Goal: Task Accomplishment & Management: Manage account settings

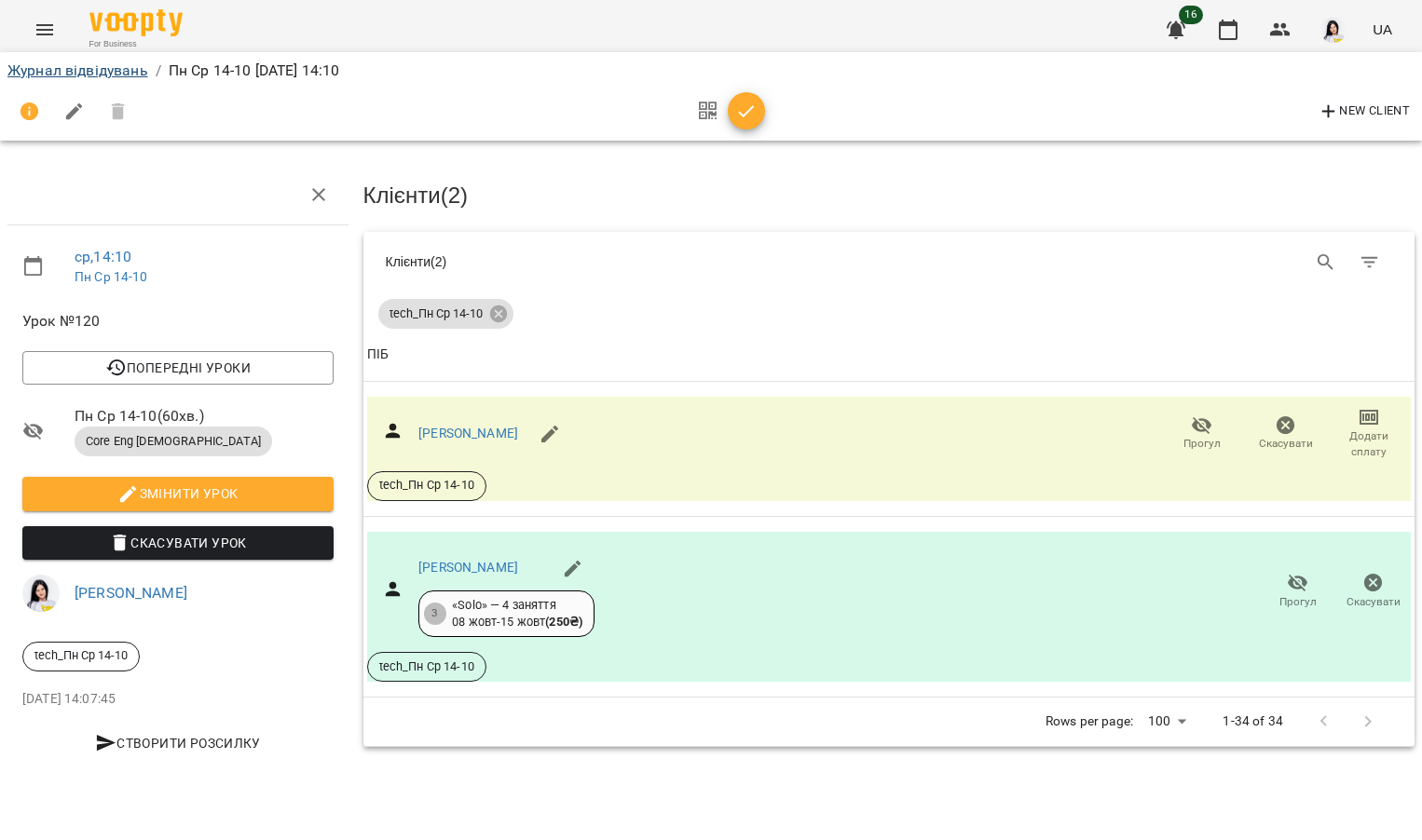
click at [105, 73] on link "Журнал відвідувань" at bounding box center [78, 70] width 141 height 18
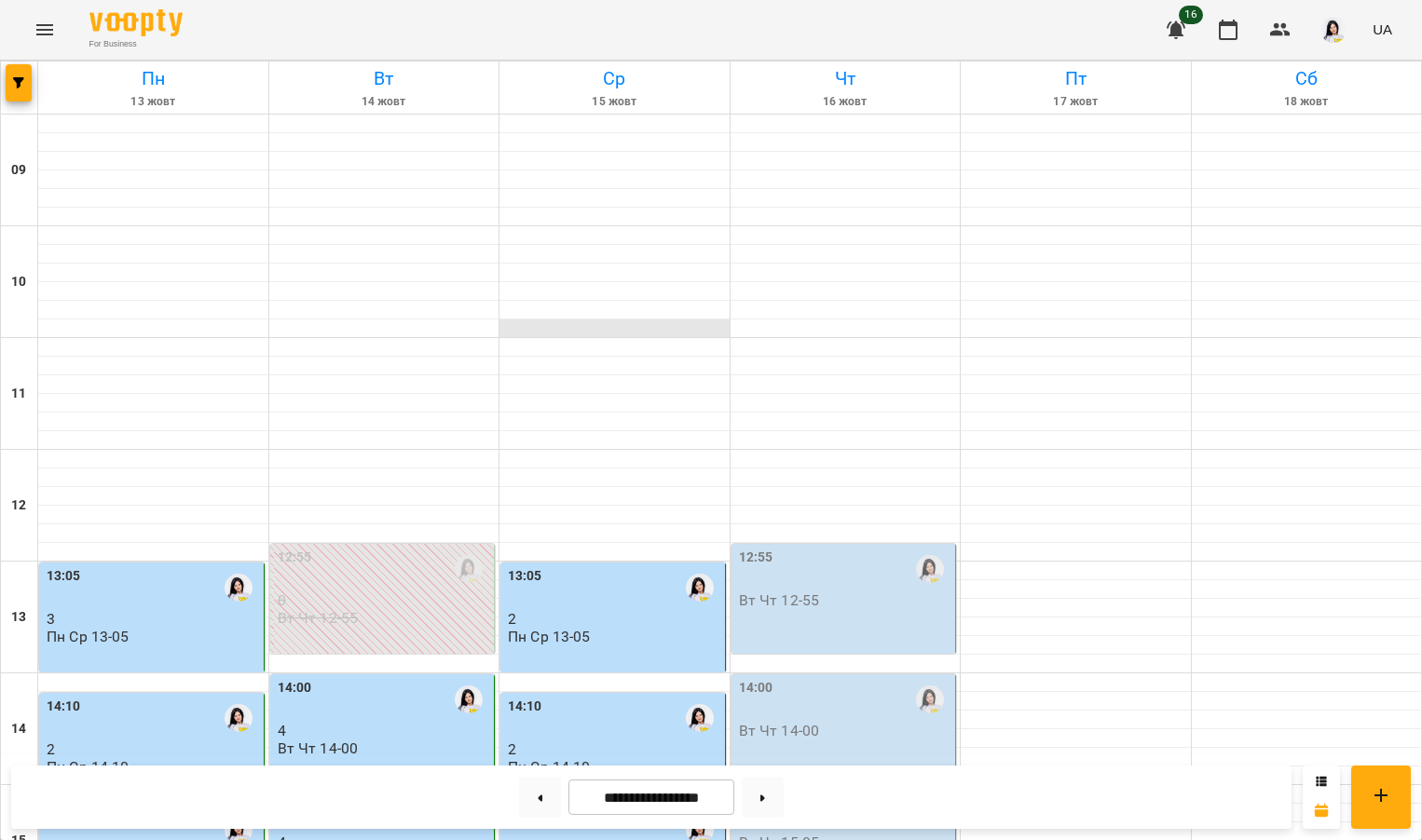
scroll to position [590, 0]
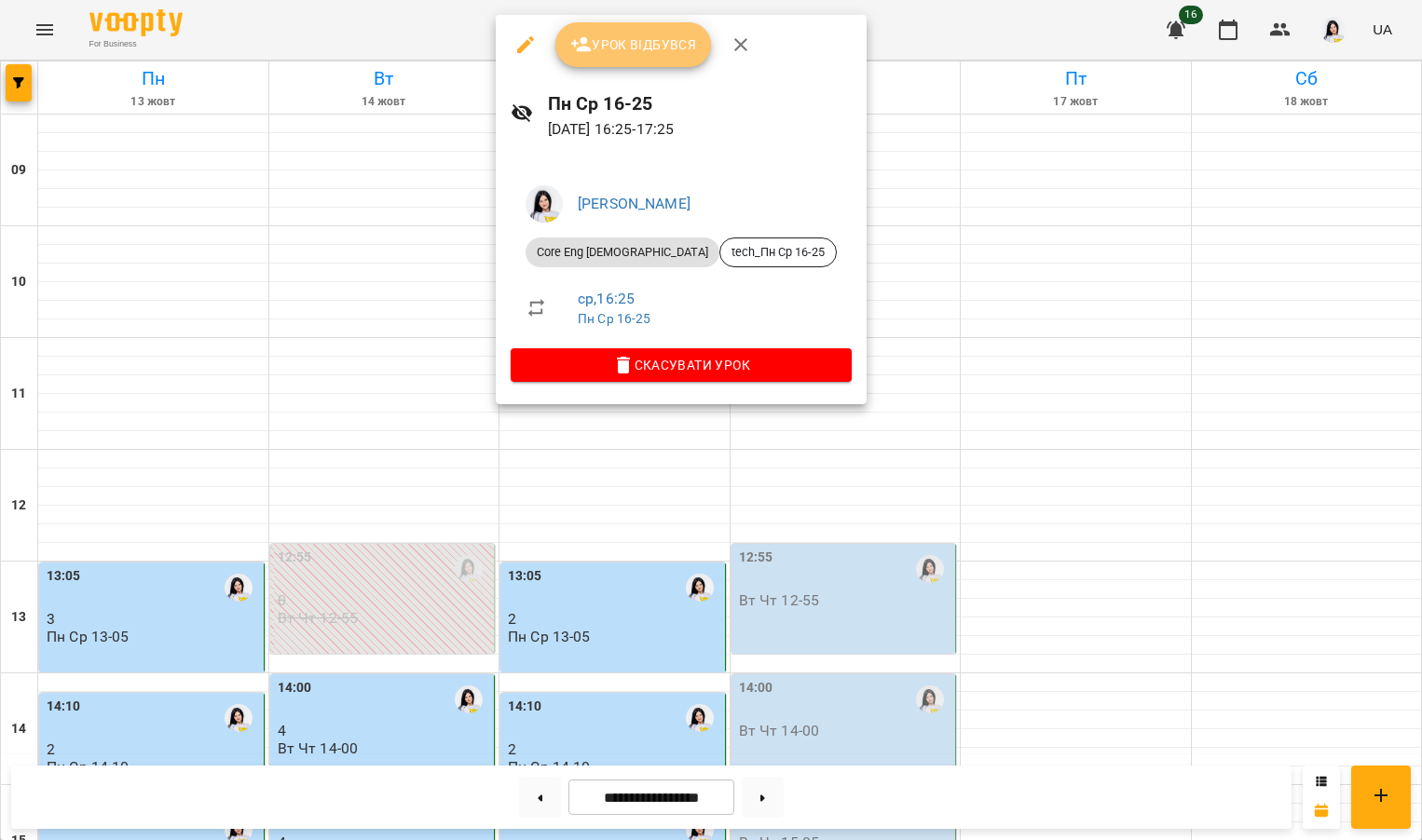
click at [629, 49] on span "Урок відбувся" at bounding box center [634, 45] width 127 height 23
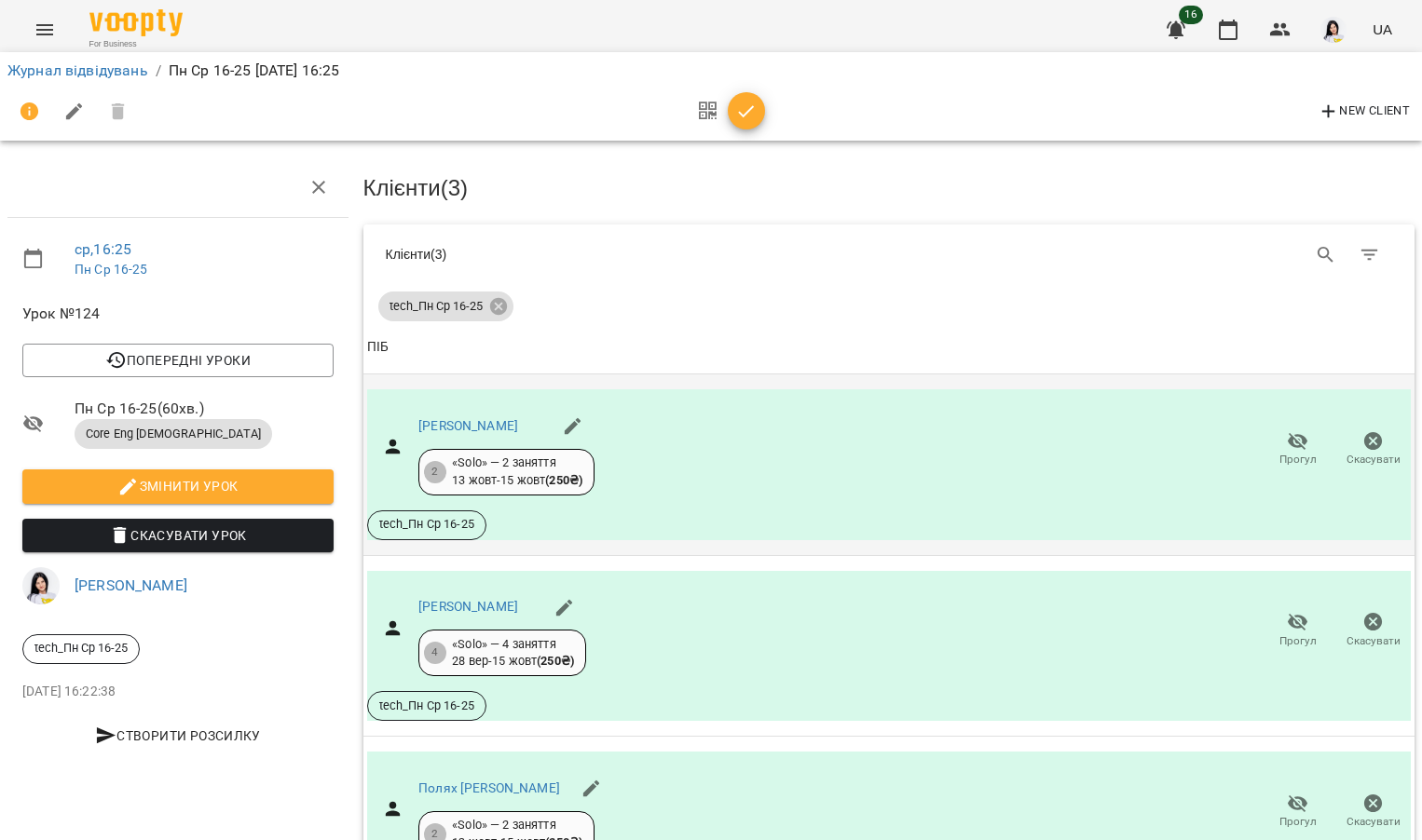
scroll to position [160, 0]
click at [518, 418] on link "[PERSON_NAME]" at bounding box center [468, 425] width 99 height 15
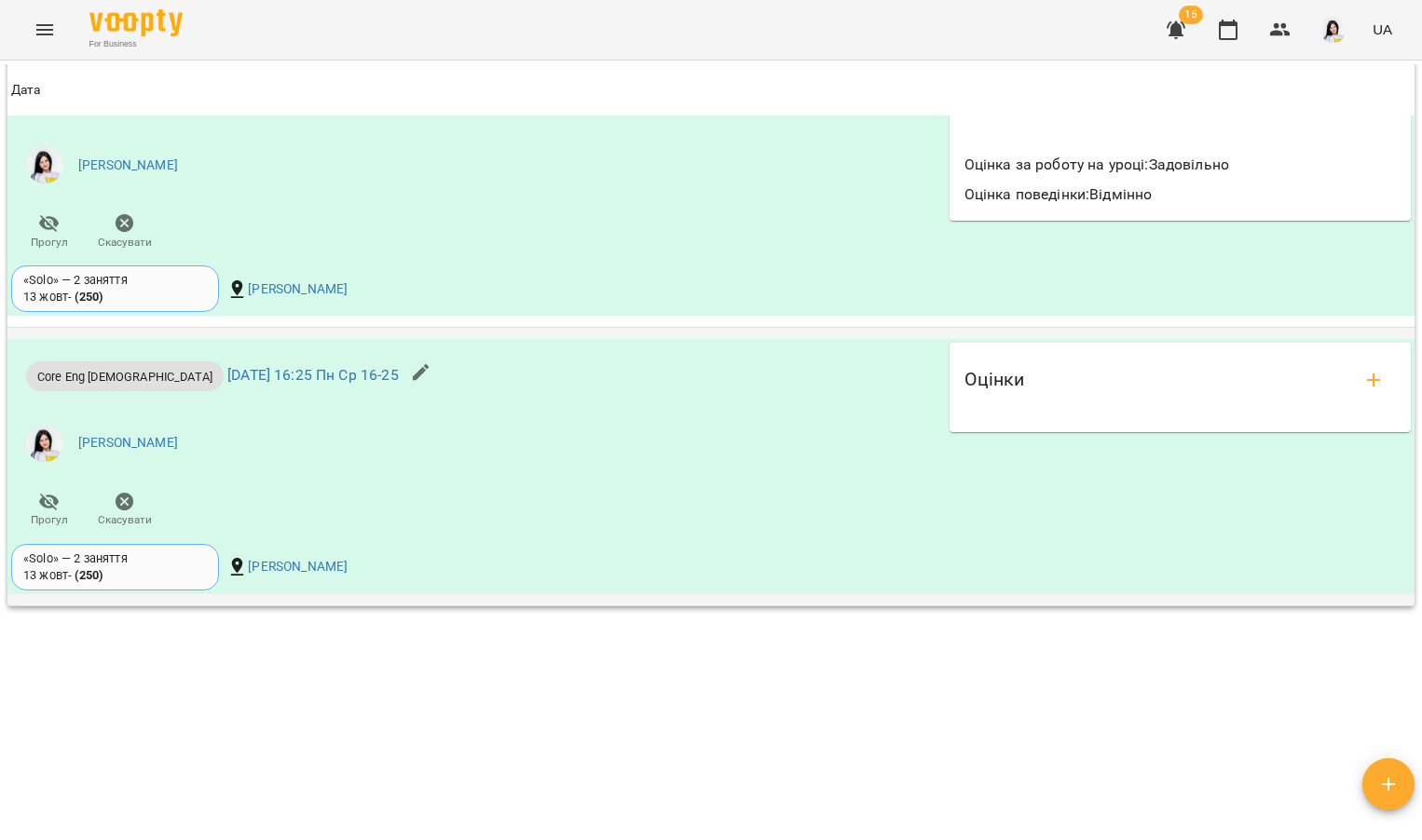
scroll to position [1743, 0]
click at [1344, 359] on div "Оцінки" at bounding box center [1180, 381] width 431 height 45
click at [1365, 370] on icon "add evaluations" at bounding box center [1373, 381] width 23 height 23
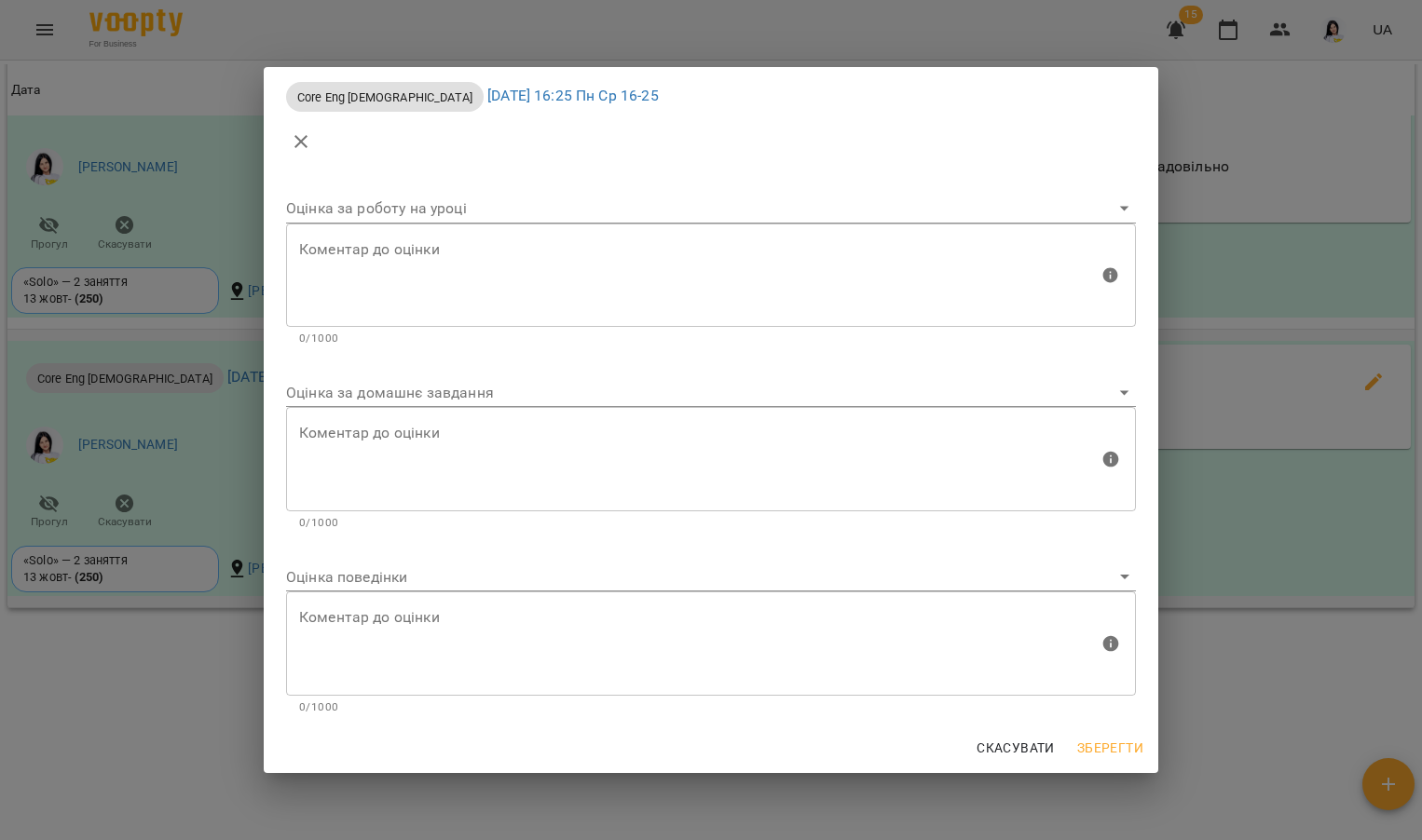
click at [669, 391] on body "For Business 15 UA Мої клієнти / Бречко Аліса Анатоліївна Бречко Аліса Анатолії…" at bounding box center [711, 450] width 1422 height 901
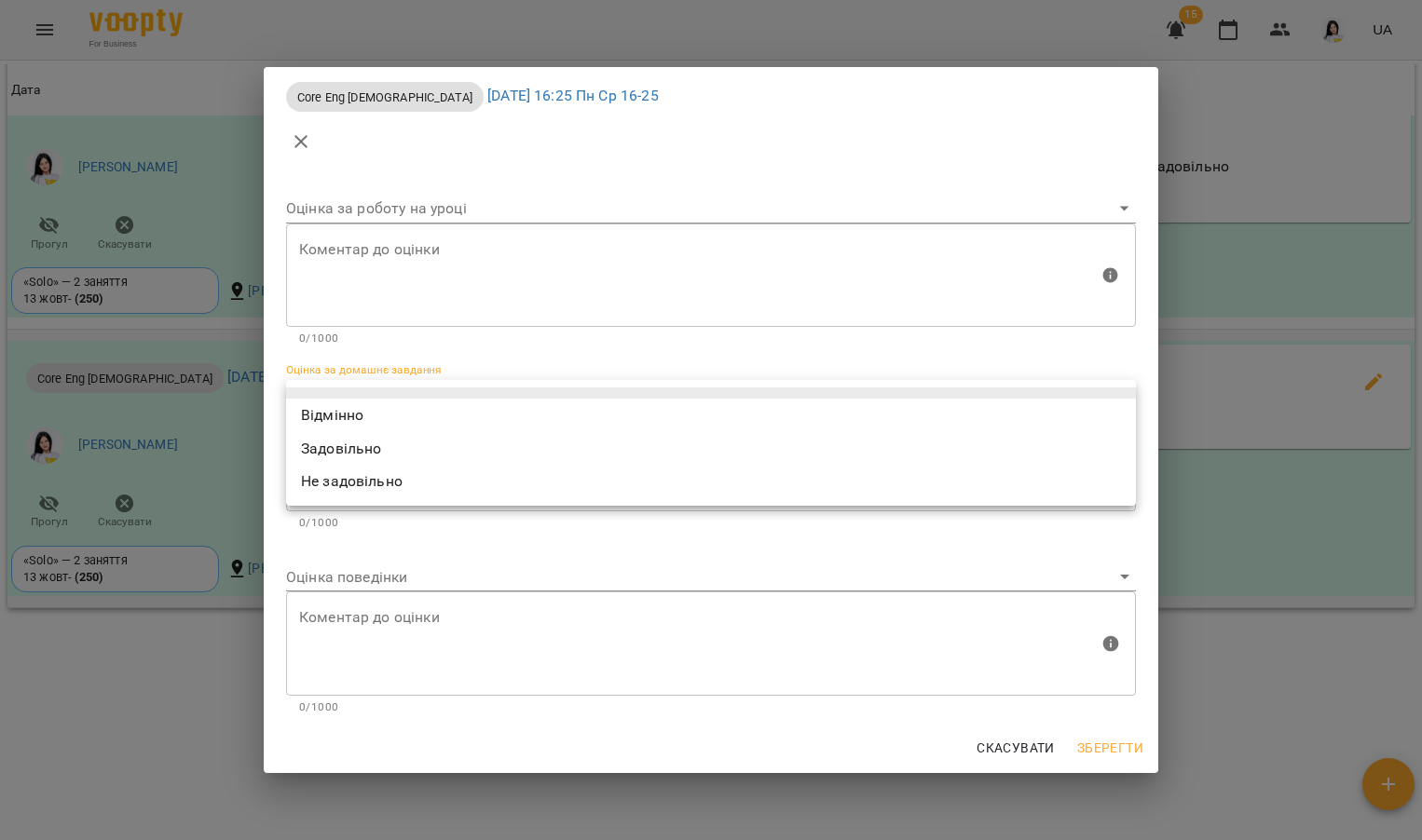
click at [484, 423] on li "Відмінно" at bounding box center [711, 416] width 850 height 34
type input "*********"
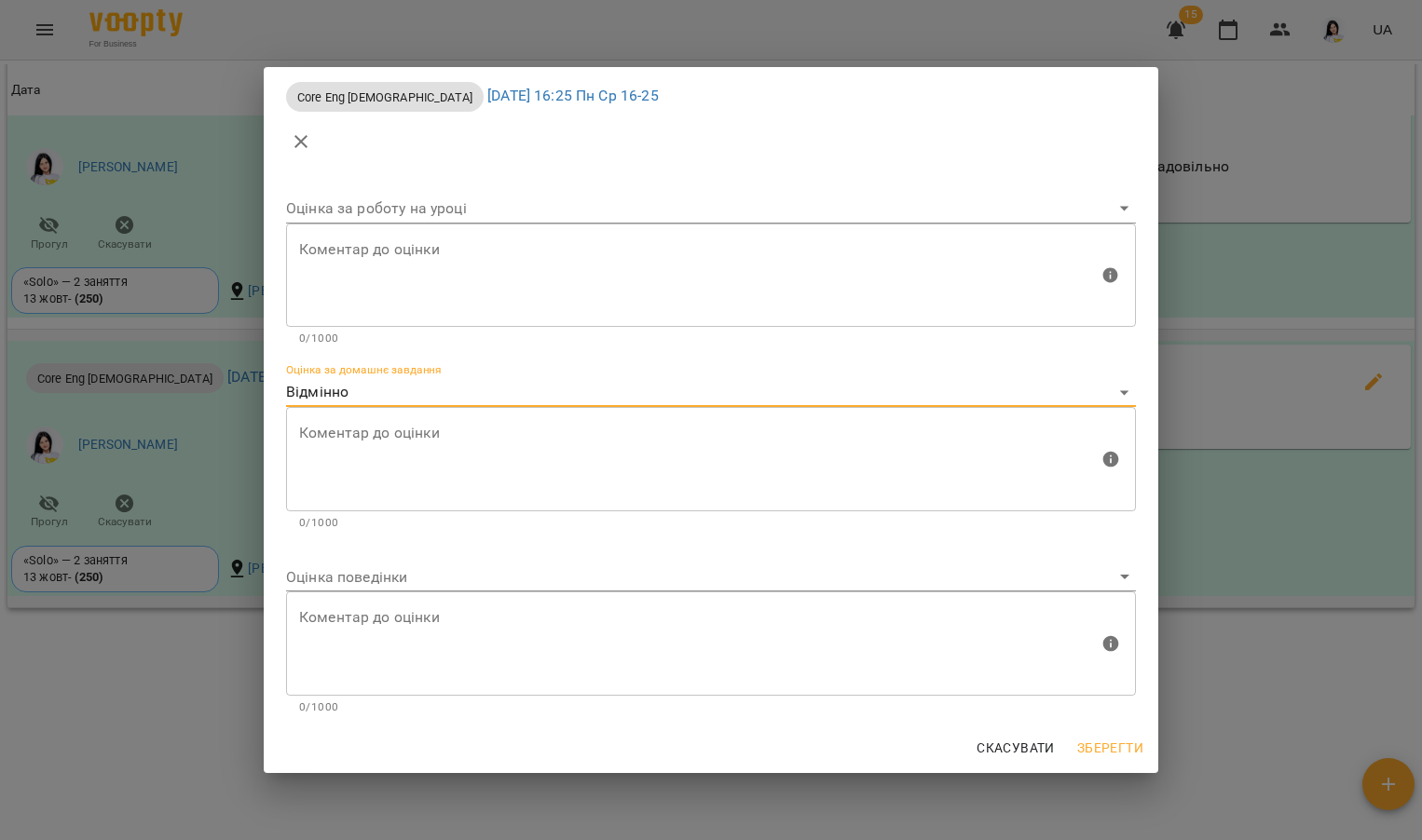
click at [413, 572] on body "For Business 15 UA Мої клієнти / Бречко Аліса Анатоліївна Бречко Аліса Анатолії…" at bounding box center [711, 450] width 1422 height 901
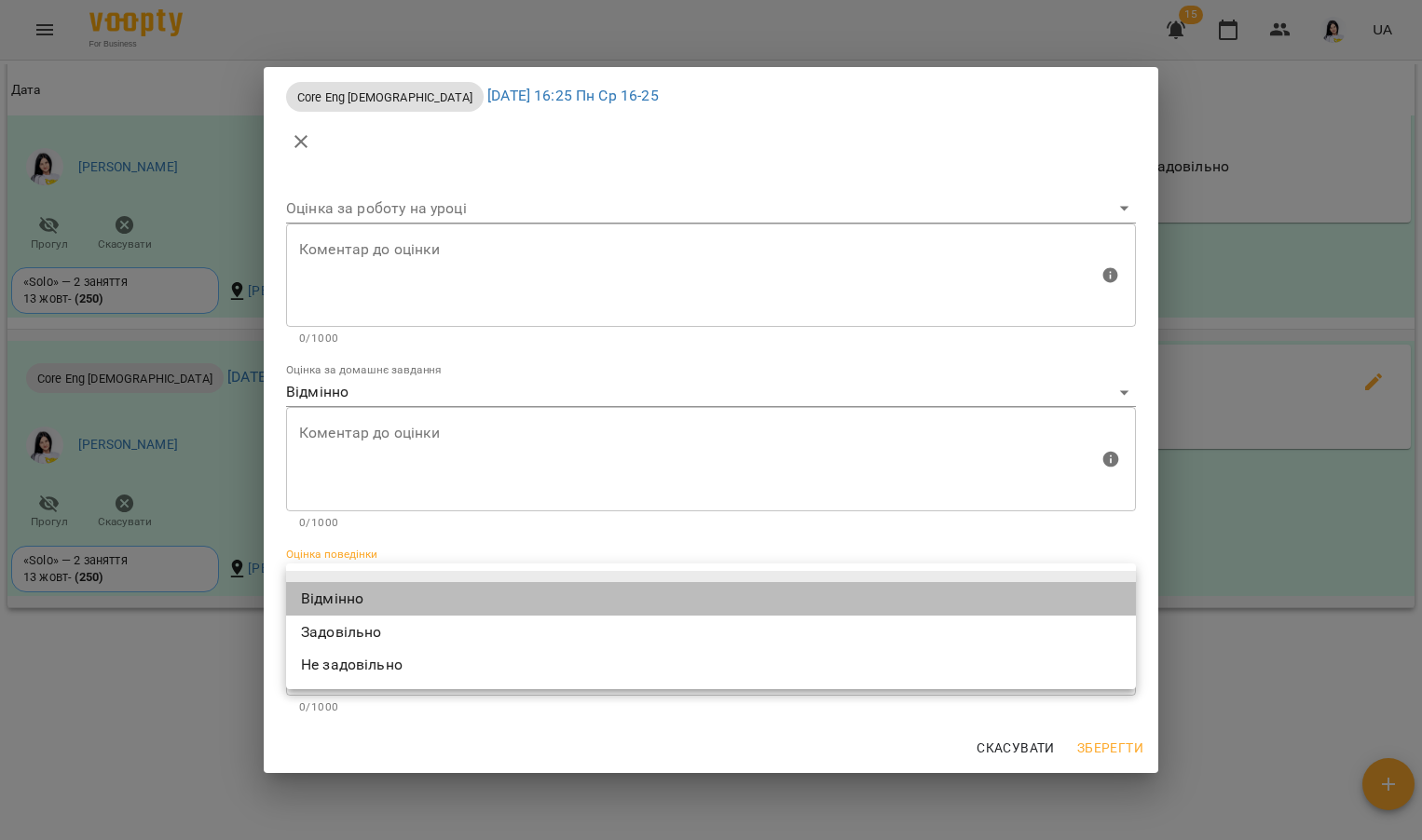
click at [396, 598] on li "Відмінно" at bounding box center [711, 600] width 850 height 34
type input "*********"
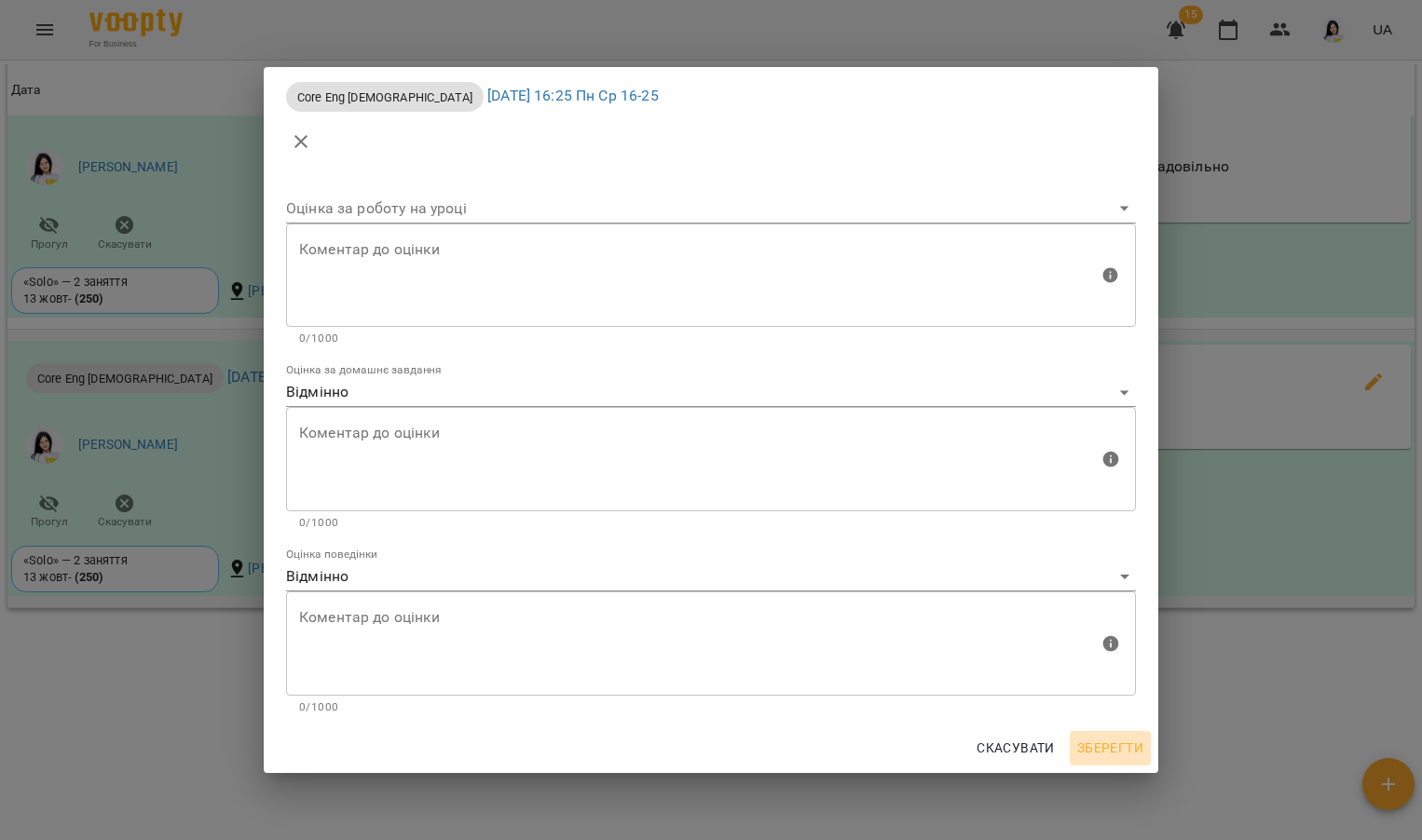
click at [1106, 737] on span "Зберегти" at bounding box center [1110, 748] width 67 height 23
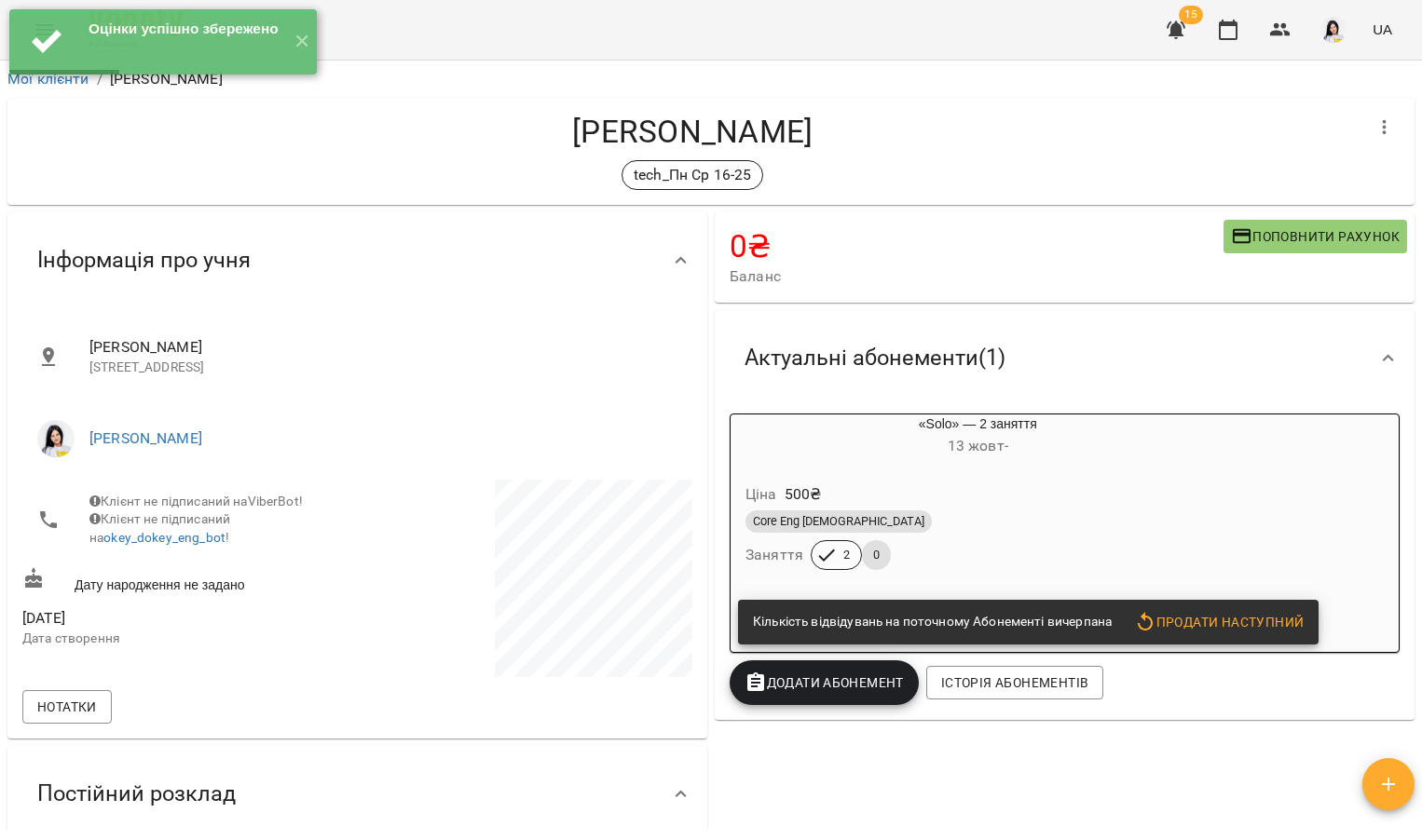
scroll to position [0, 0]
click at [297, 42] on button "✕" at bounding box center [301, 42] width 31 height 66
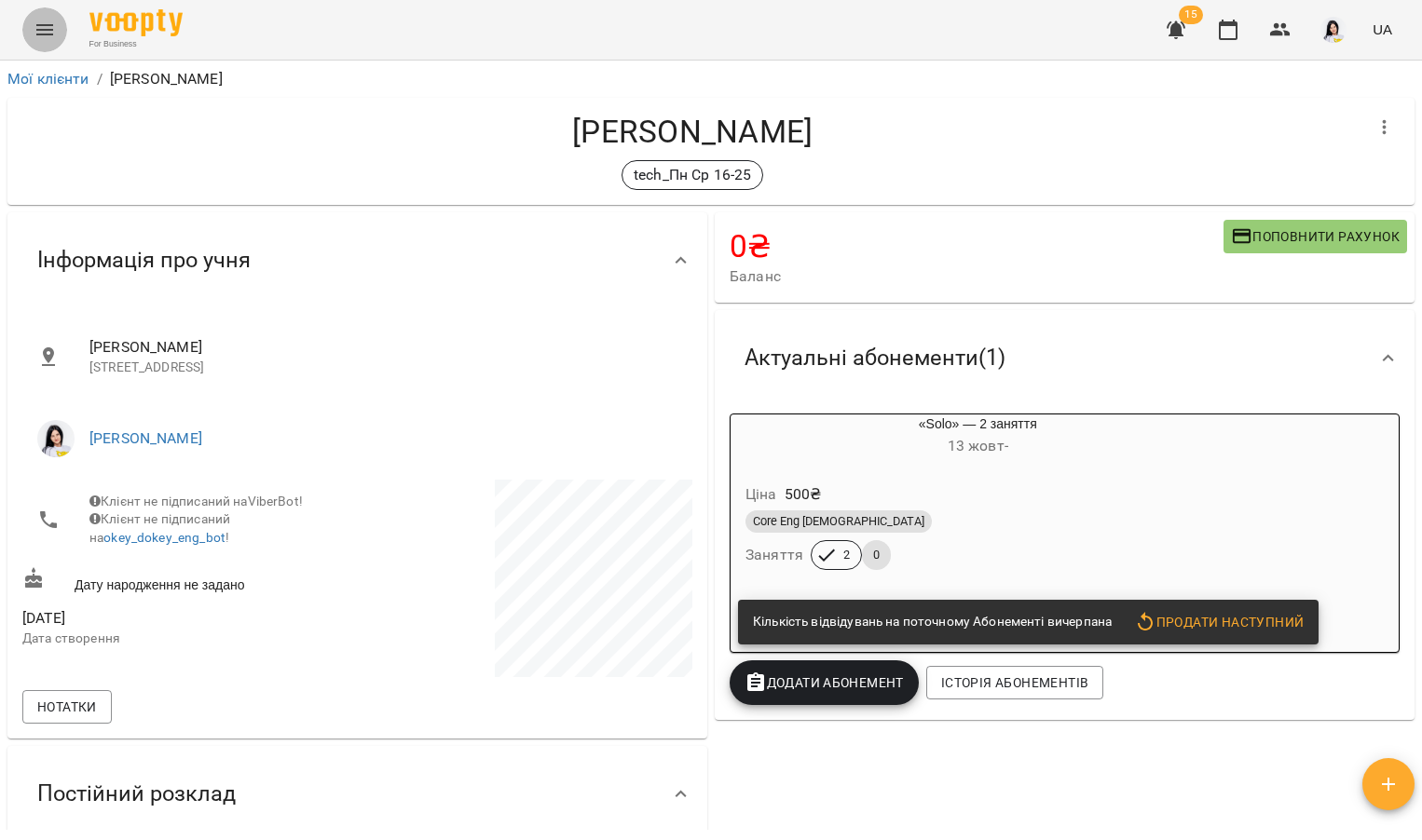
click at [55, 23] on icon "Menu" at bounding box center [45, 30] width 23 height 23
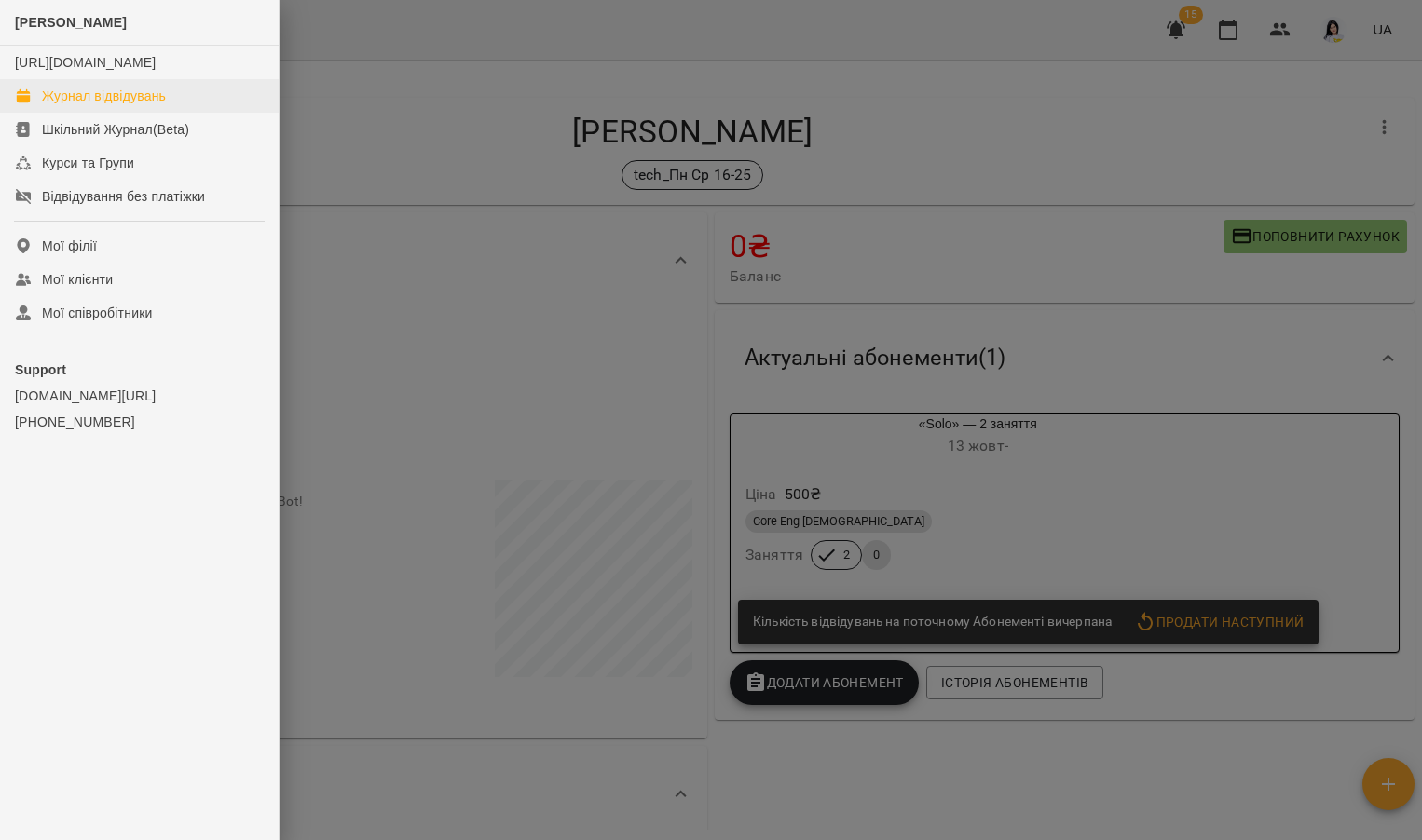
click at [83, 105] on div "Журнал відвідувань" at bounding box center [103, 95] width 124 height 19
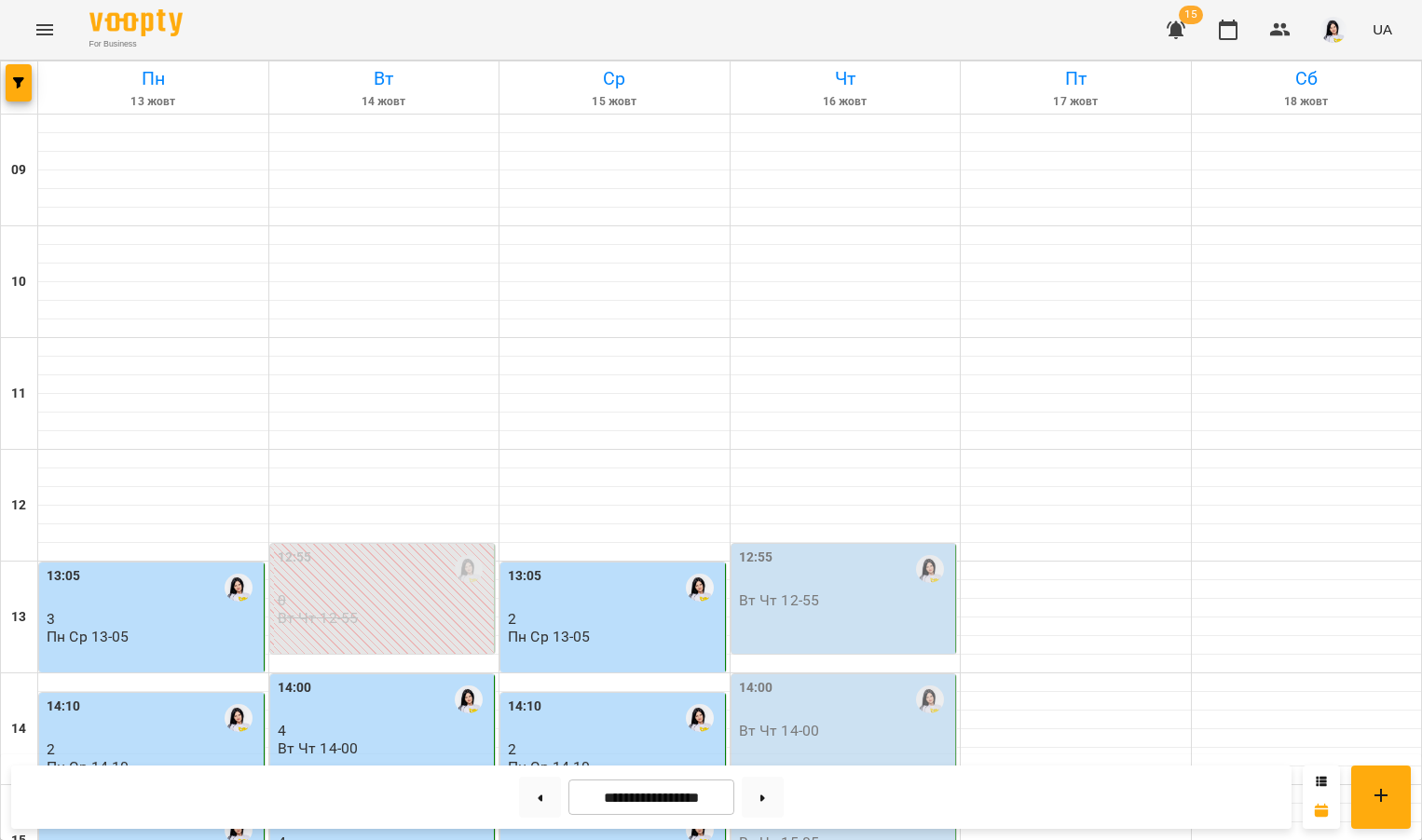
scroll to position [699, 0]
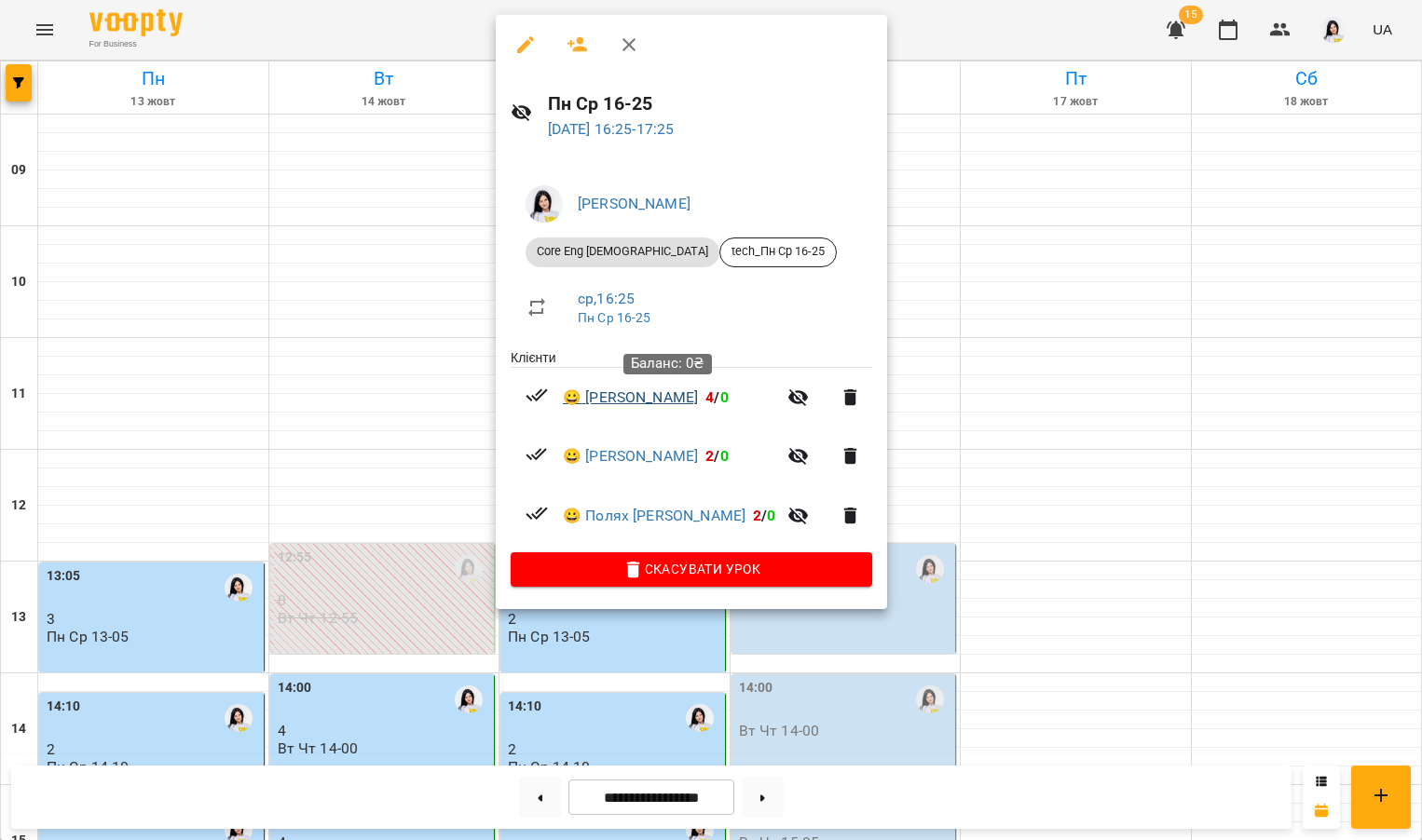
click at [657, 402] on link "😀 Гончаров Єгор Сергійович" at bounding box center [631, 397] width 135 height 23
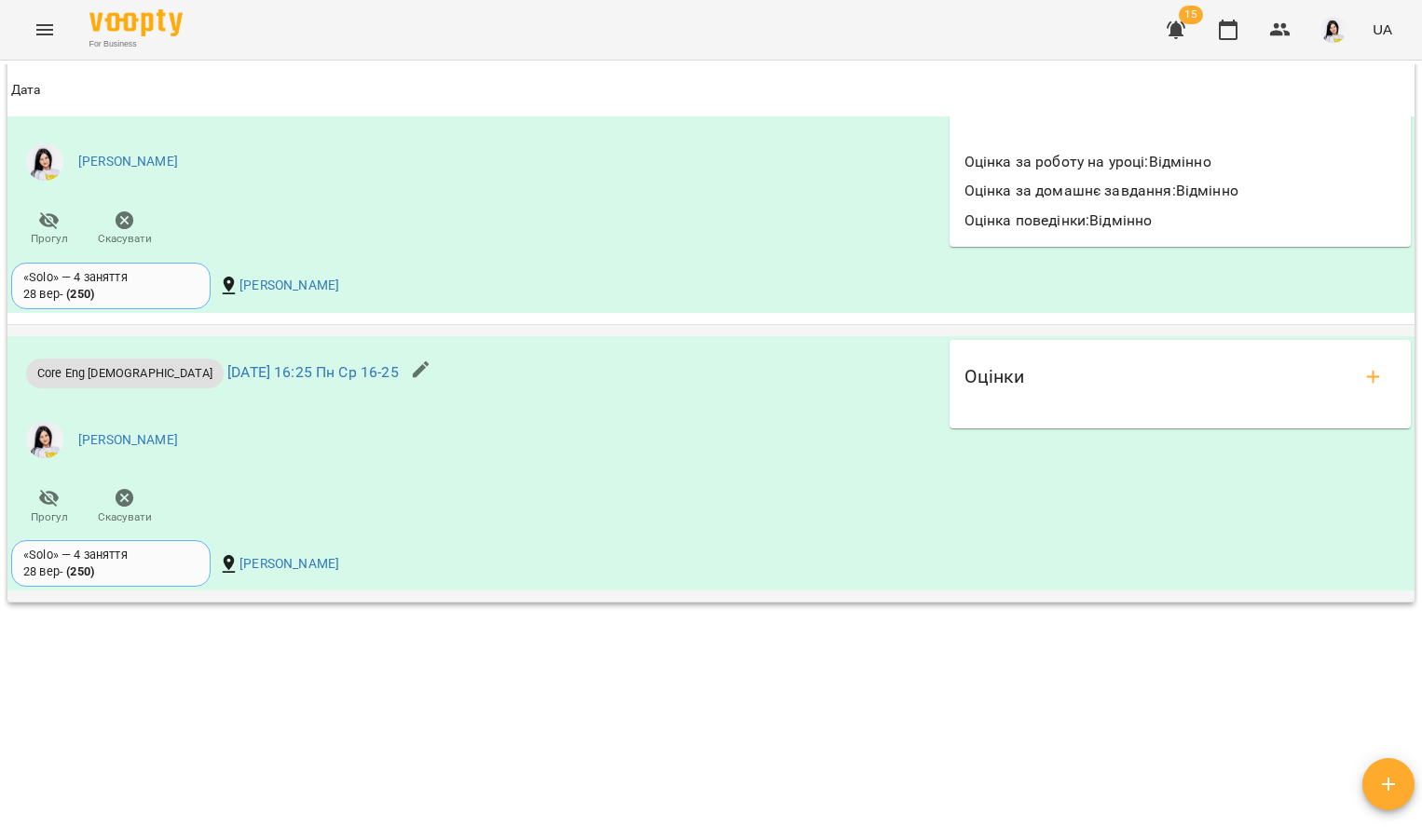
scroll to position [1829, 0]
click at [1363, 366] on icon "add evaluations" at bounding box center [1373, 377] width 23 height 23
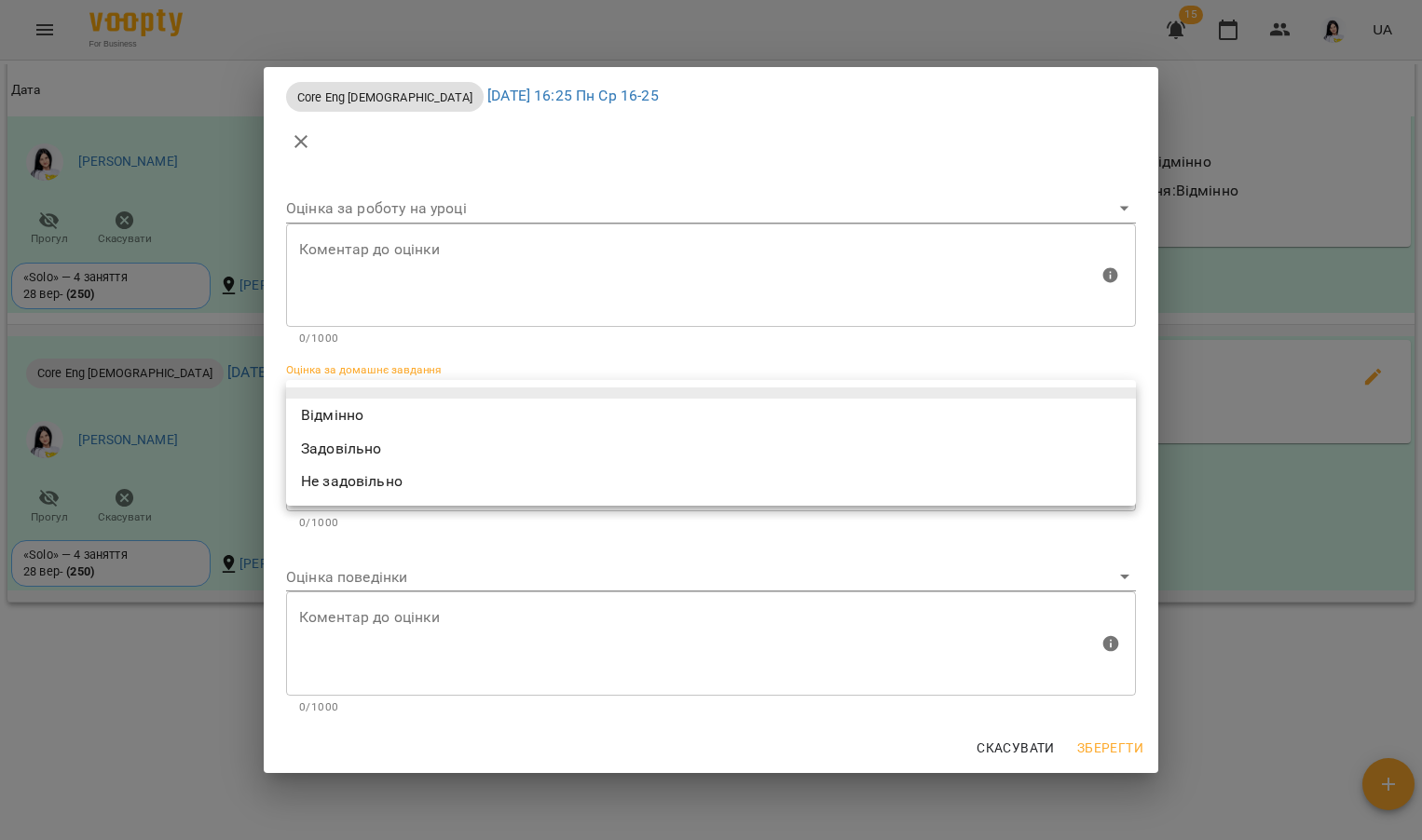
click at [594, 380] on body "For Business 15 UA Мої клієнти / Гончаров Єгор Сергійович Гончаров Єгор Сергійо…" at bounding box center [711, 450] width 1422 height 901
click at [361, 414] on li "Відмінно" at bounding box center [711, 416] width 850 height 34
type input "*********"
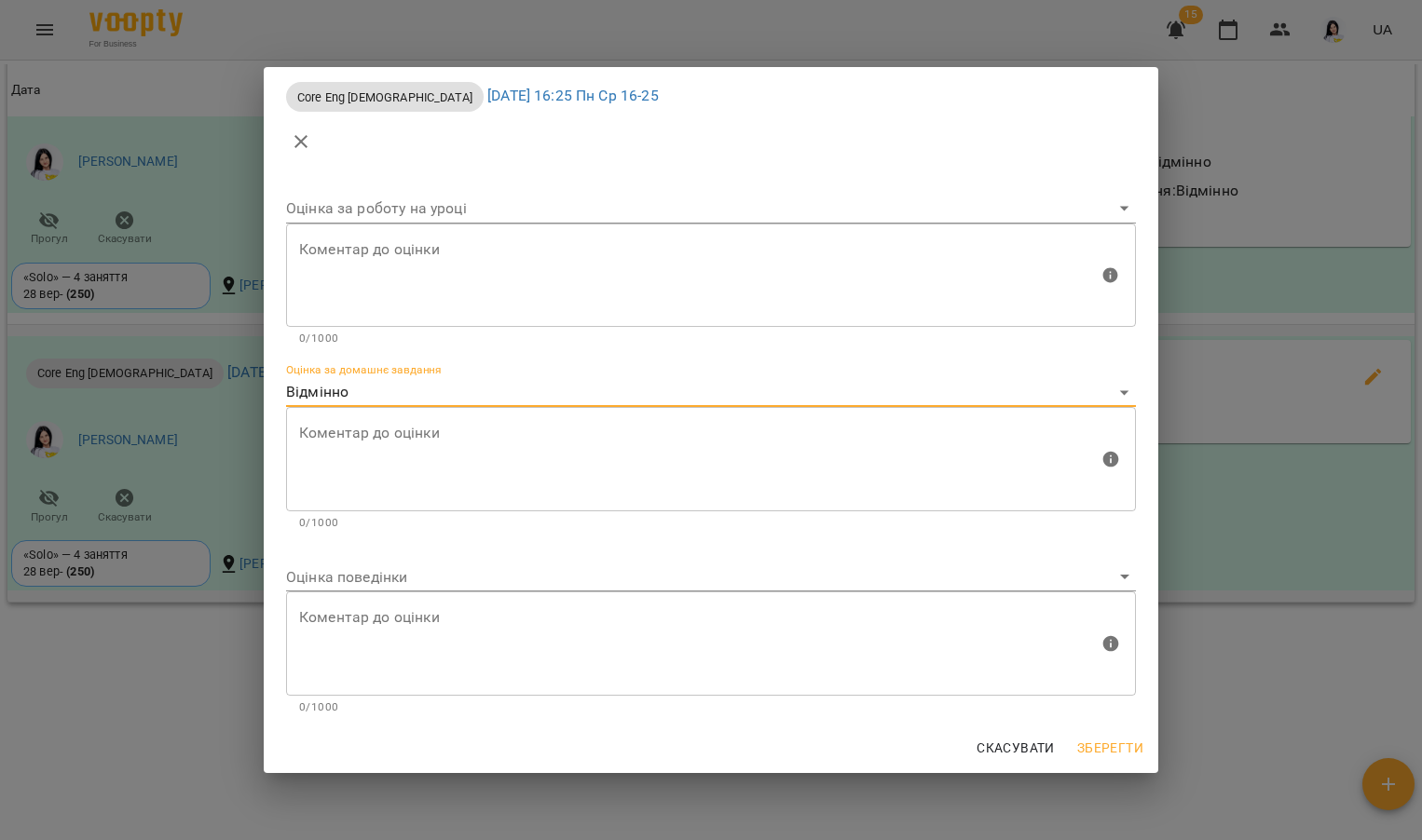
click at [352, 573] on body "For Business 15 UA Мої клієнти / Гончаров Єгор Сергійович Гончаров Єгор Сергійо…" at bounding box center [711, 450] width 1422 height 901
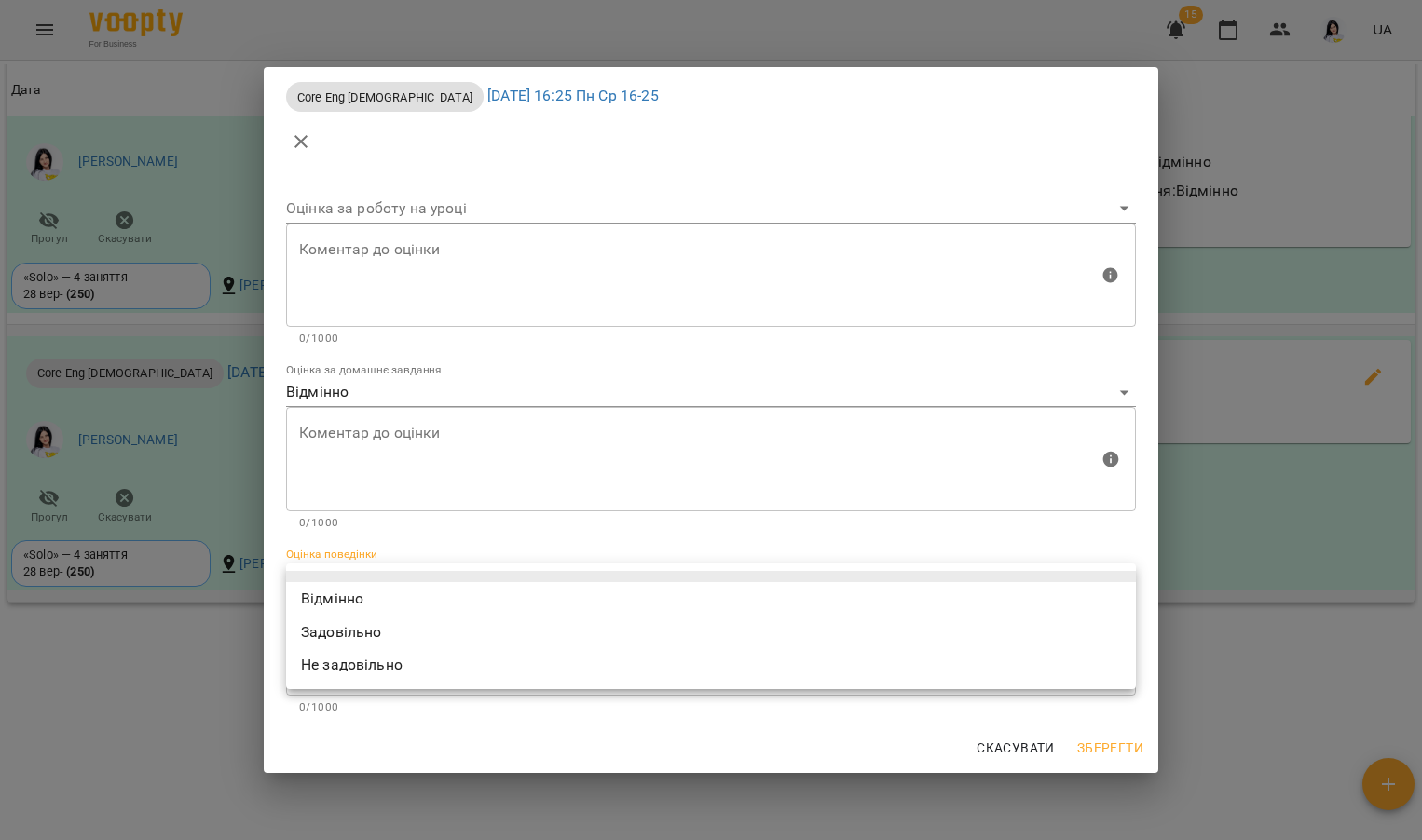
click at [356, 600] on li "Відмінно" at bounding box center [711, 600] width 850 height 34
type input "*********"
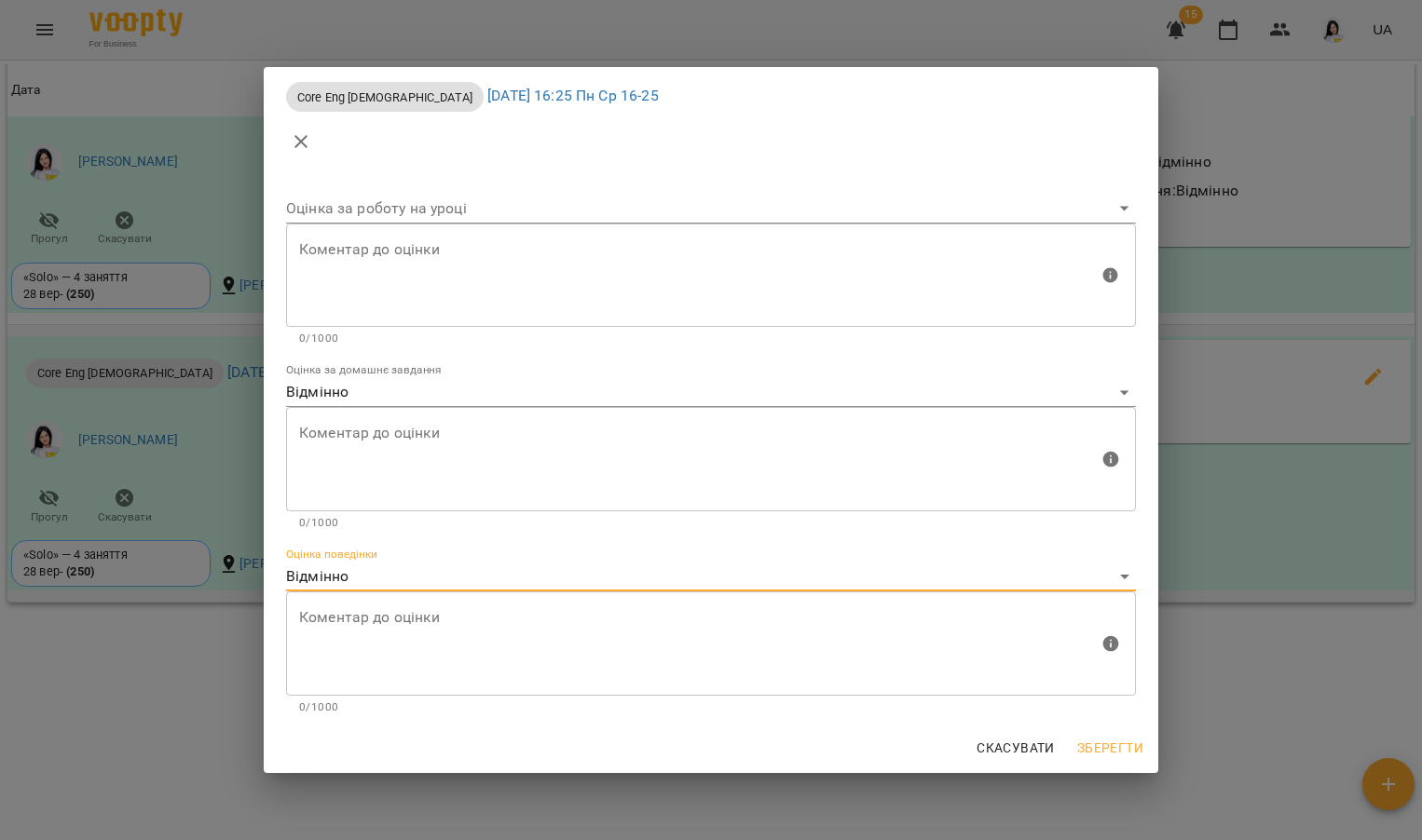
click at [1111, 747] on span "Зберегти" at bounding box center [1110, 748] width 67 height 23
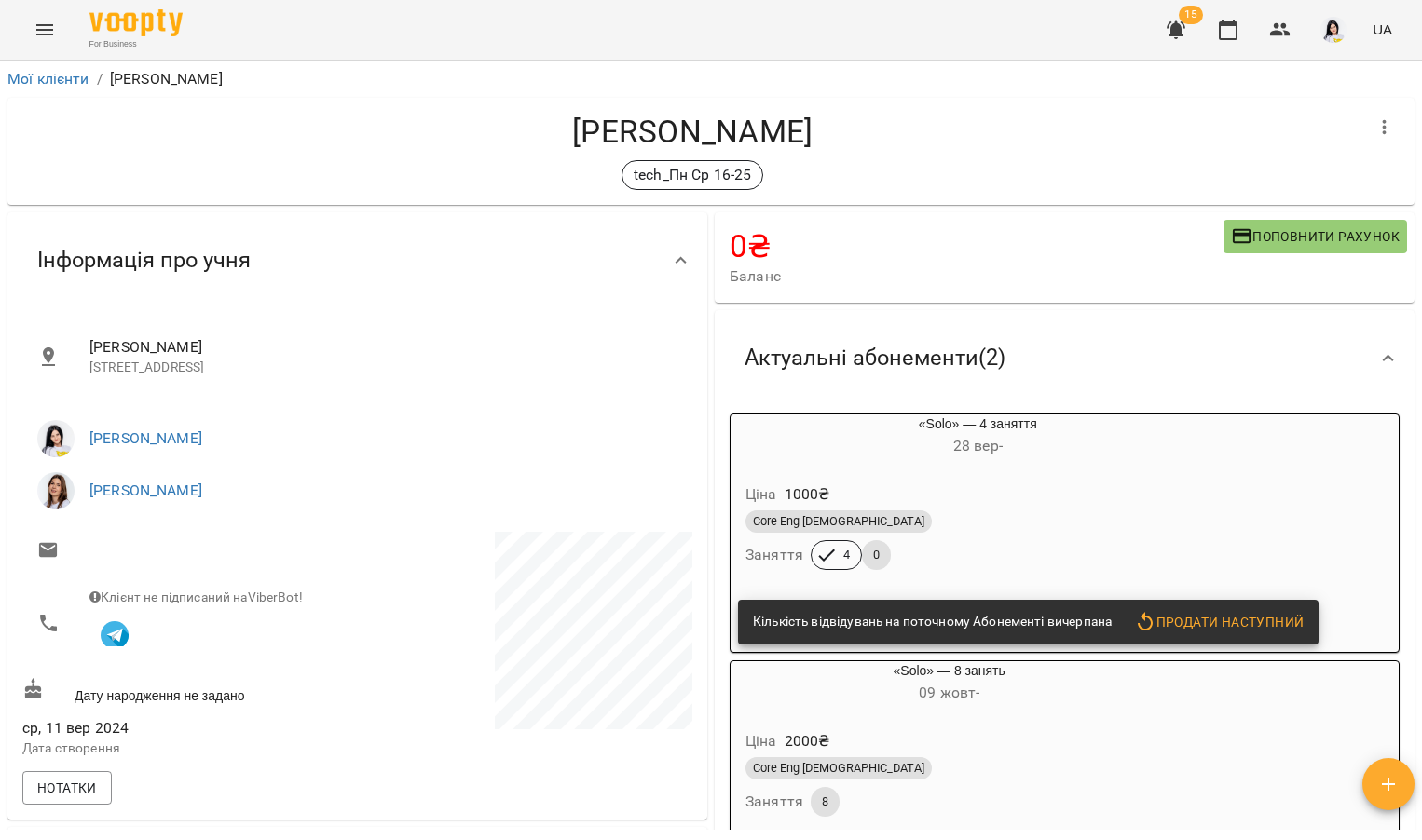
scroll to position [0, 0]
click at [40, 23] on icon "Menu" at bounding box center [45, 30] width 23 height 23
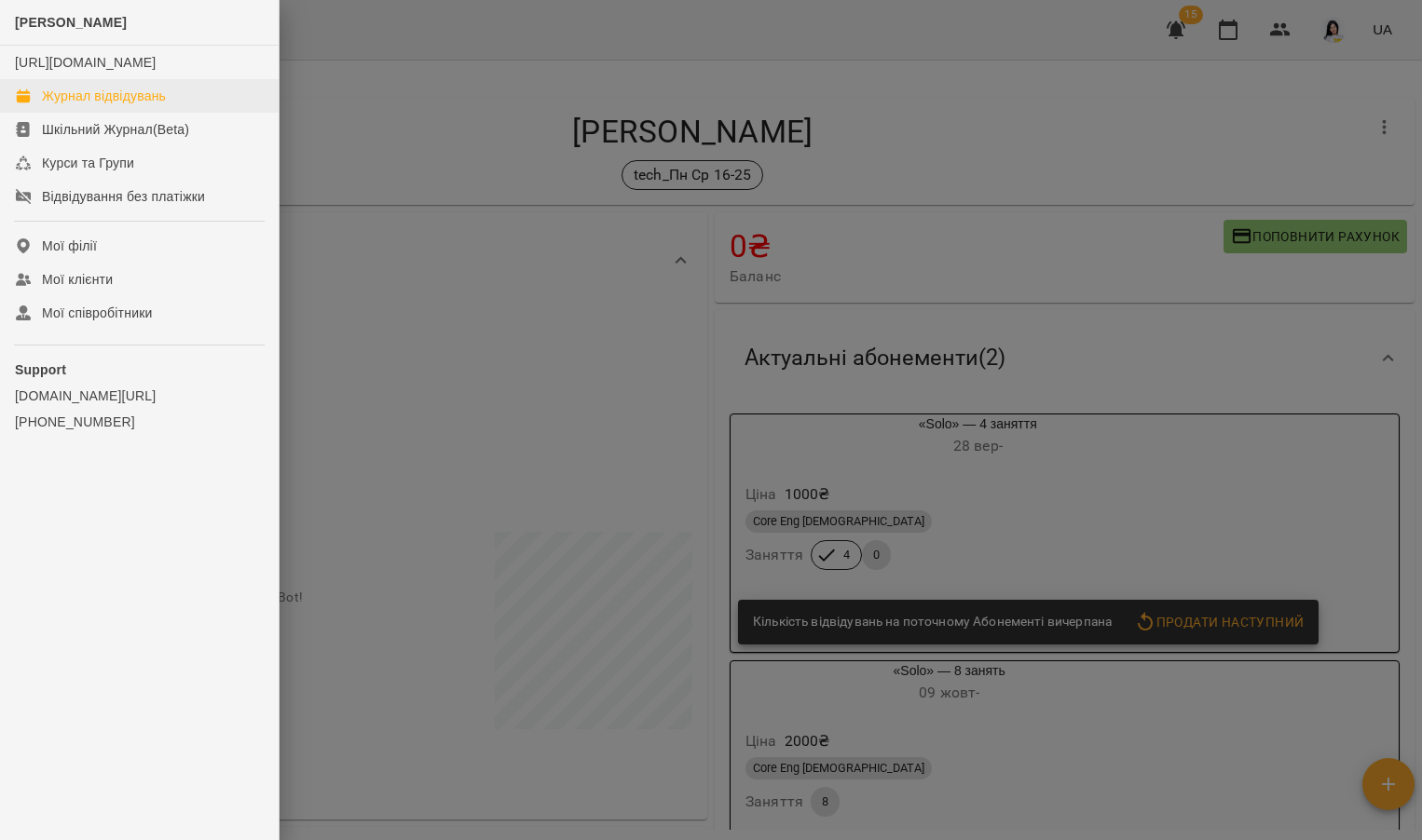
click at [98, 105] on div "Журнал відвідувань" at bounding box center [103, 95] width 124 height 19
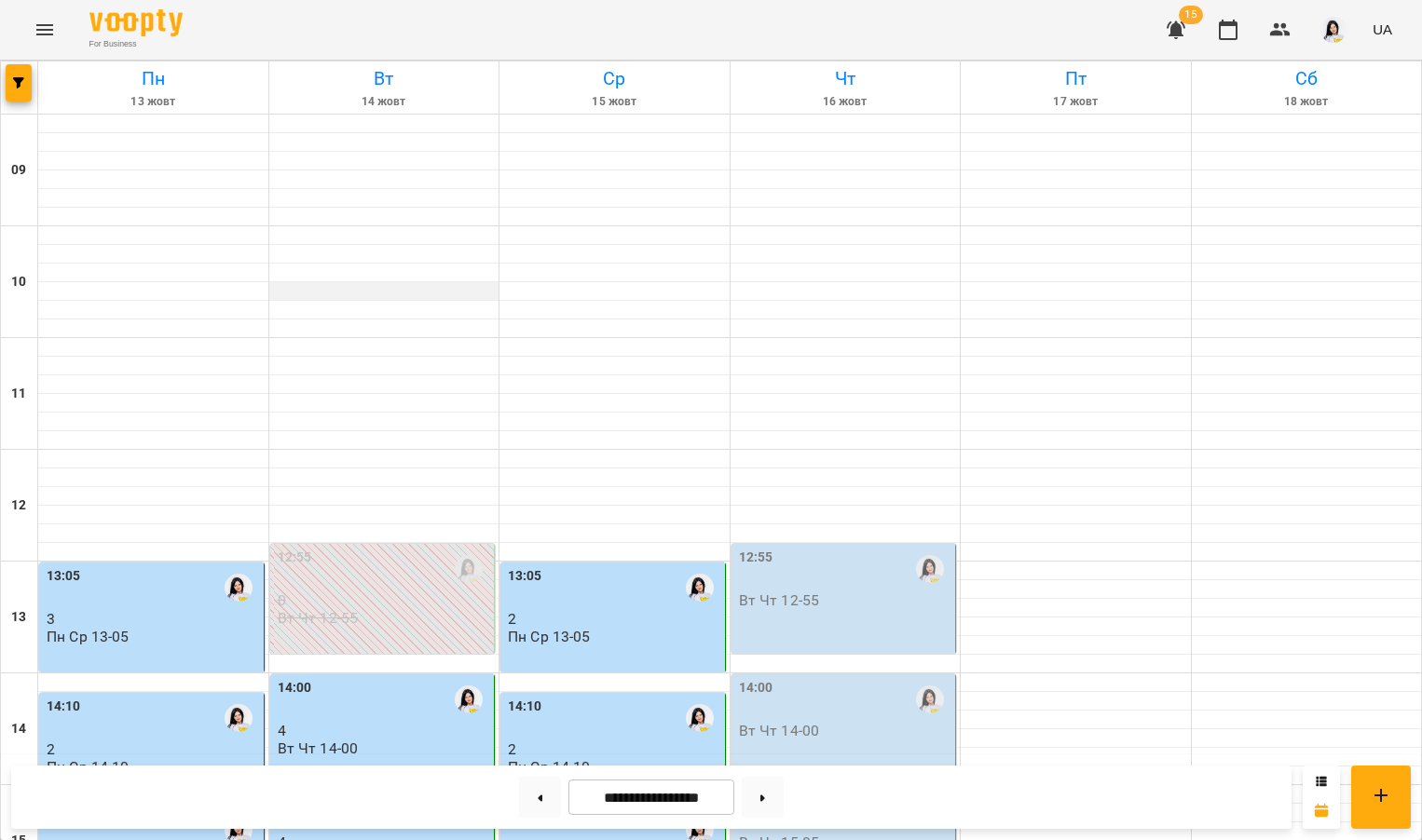
scroll to position [699, 0]
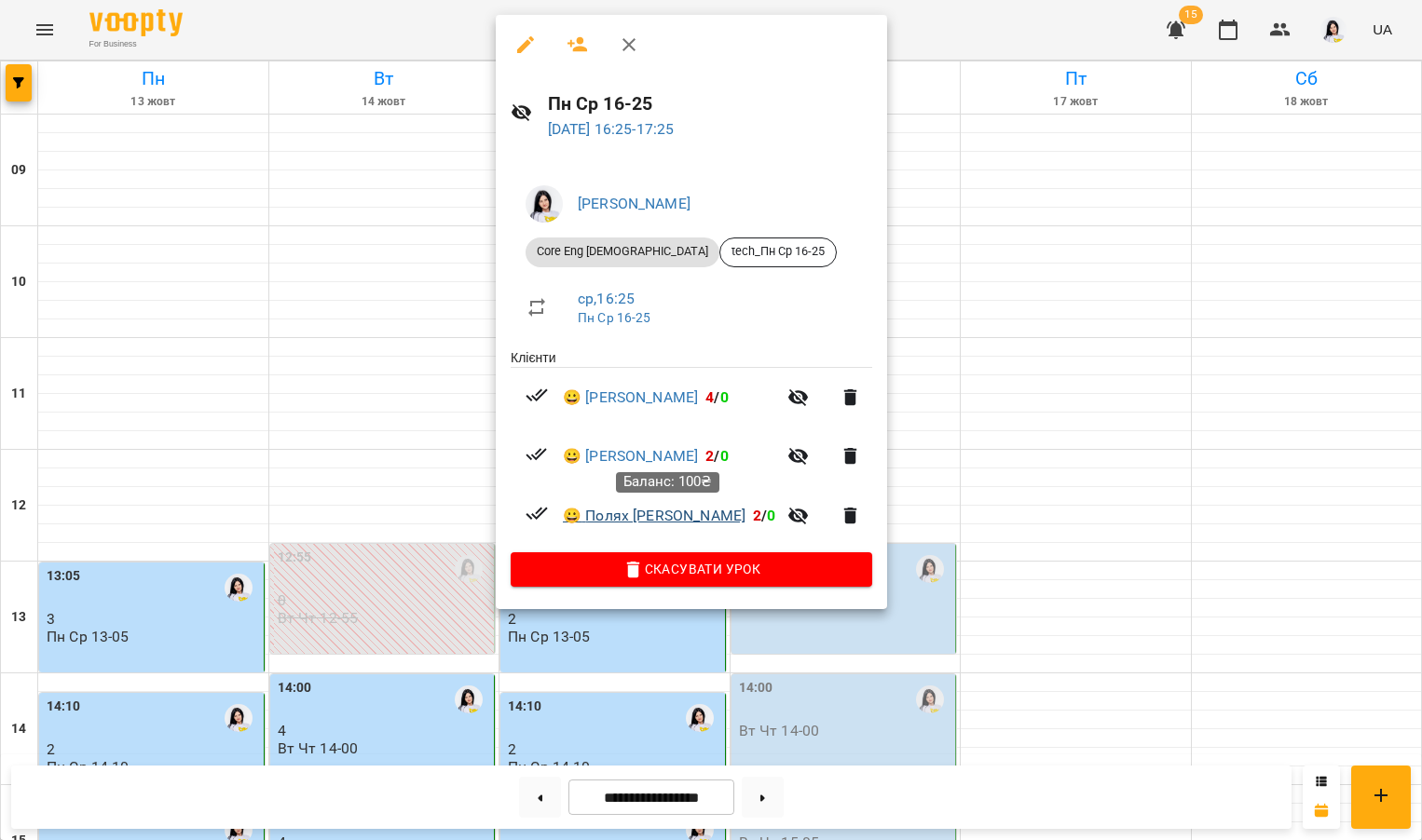
click at [625, 516] on link "😀 Полях Максим Сергійович" at bounding box center [654, 516] width 183 height 23
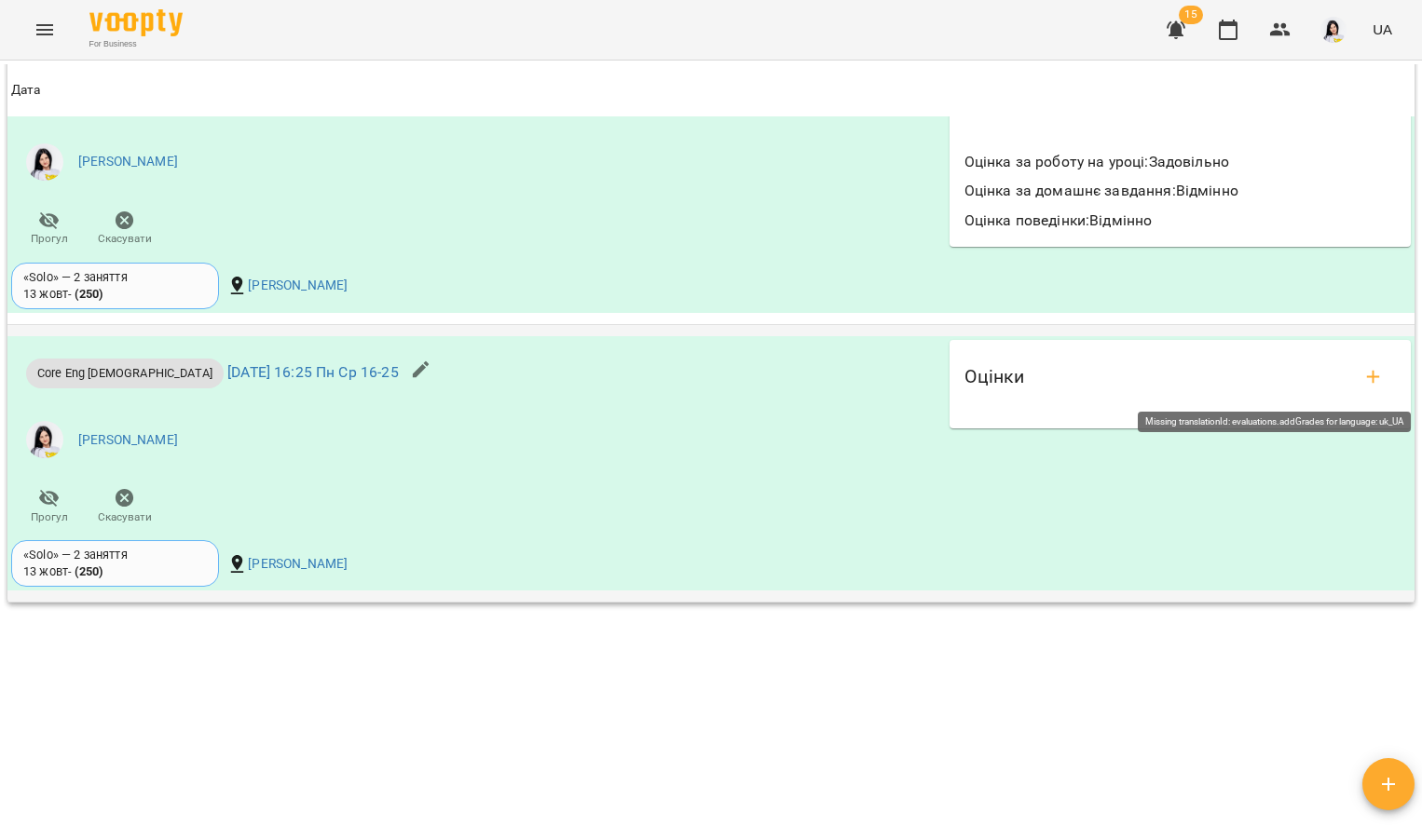
scroll to position [1829, 0]
click at [1351, 375] on button "add evaluations" at bounding box center [1373, 377] width 45 height 45
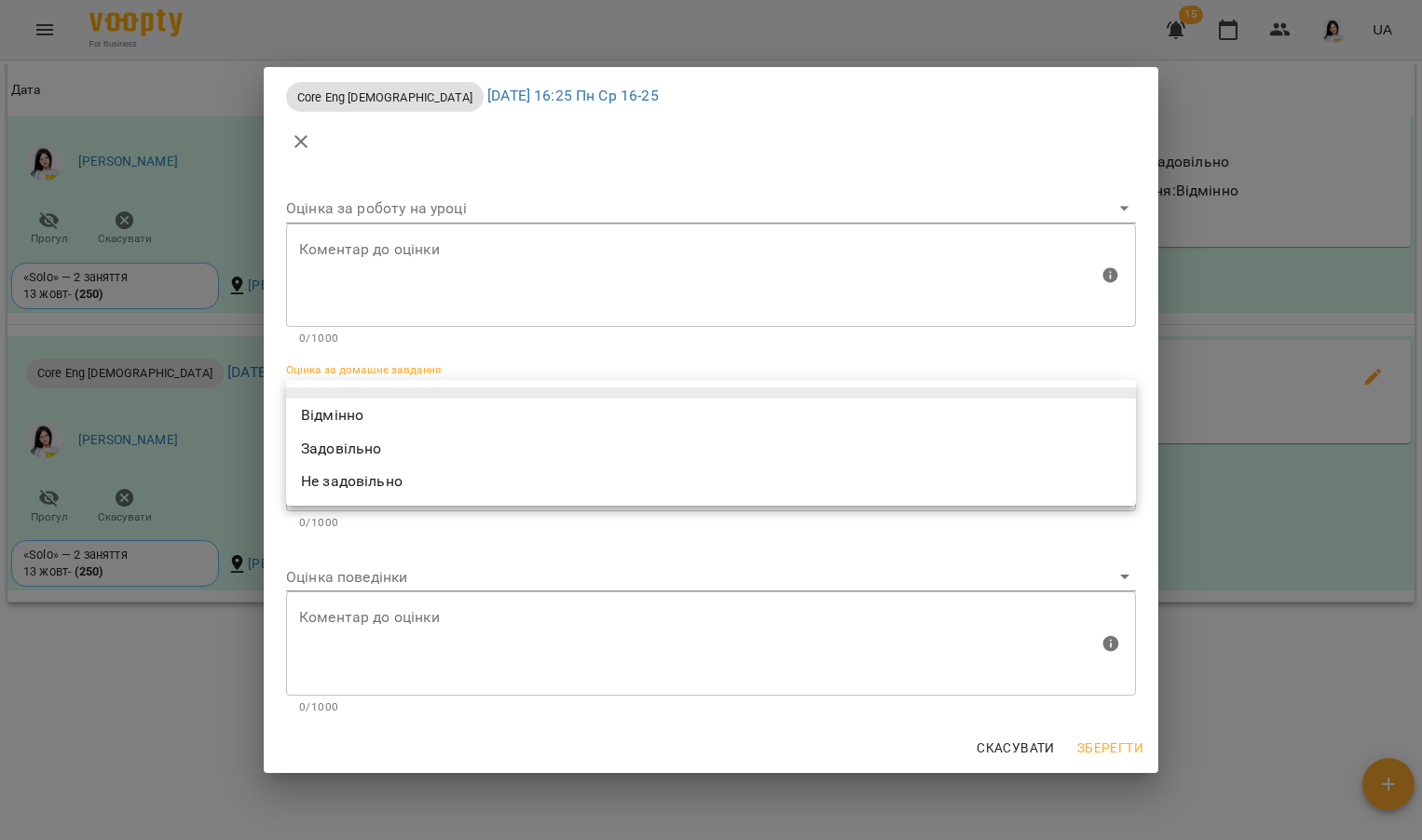
click at [492, 404] on body "For Business 15 UA Мої клієнти / Полях Максим Сергійович Полях Максим Сергійови…" at bounding box center [711, 450] width 1422 height 901
click at [348, 479] on li "Не задовільно" at bounding box center [711, 482] width 850 height 34
type input "**********"
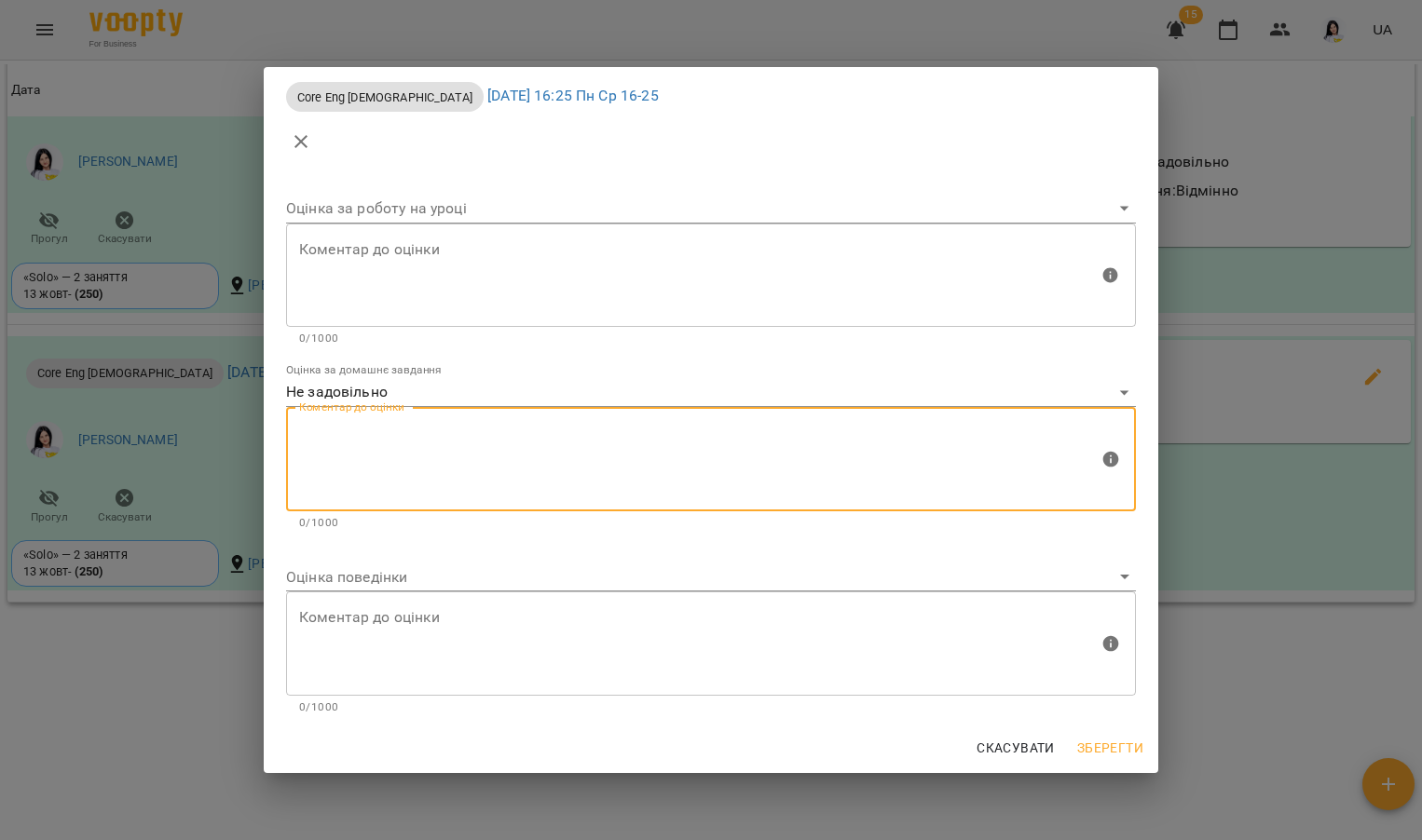
click at [350, 474] on textarea at bounding box center [698, 460] width 799 height 70
type textarea "*"
type textarea "**********"
click at [400, 576] on body "For Business 15 UA Мої клієнти / Полях Максим Сергійович Полях Максим Сергійови…" at bounding box center [711, 450] width 1422 height 901
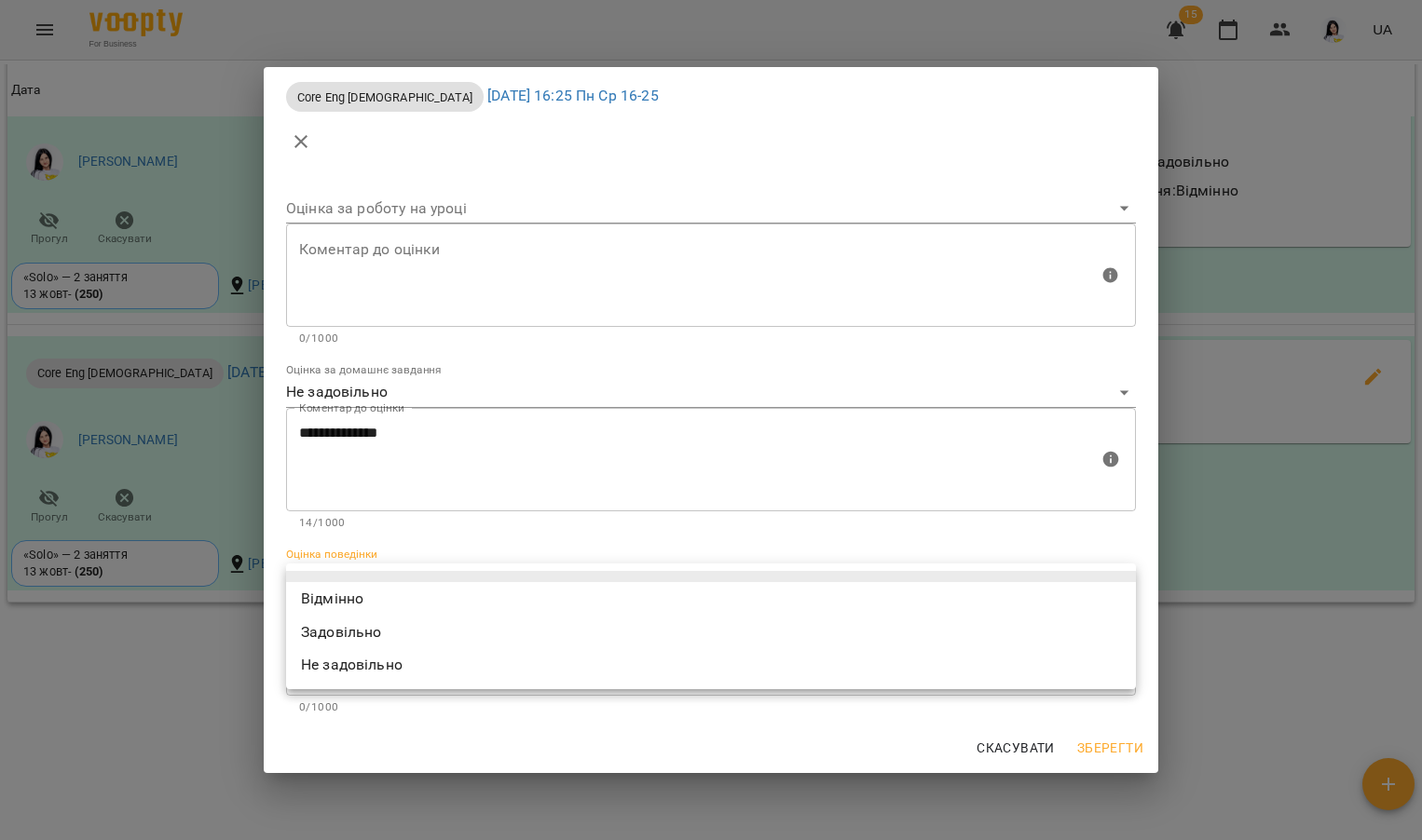
click at [375, 600] on li "Відмінно" at bounding box center [711, 600] width 850 height 34
type input "*********"
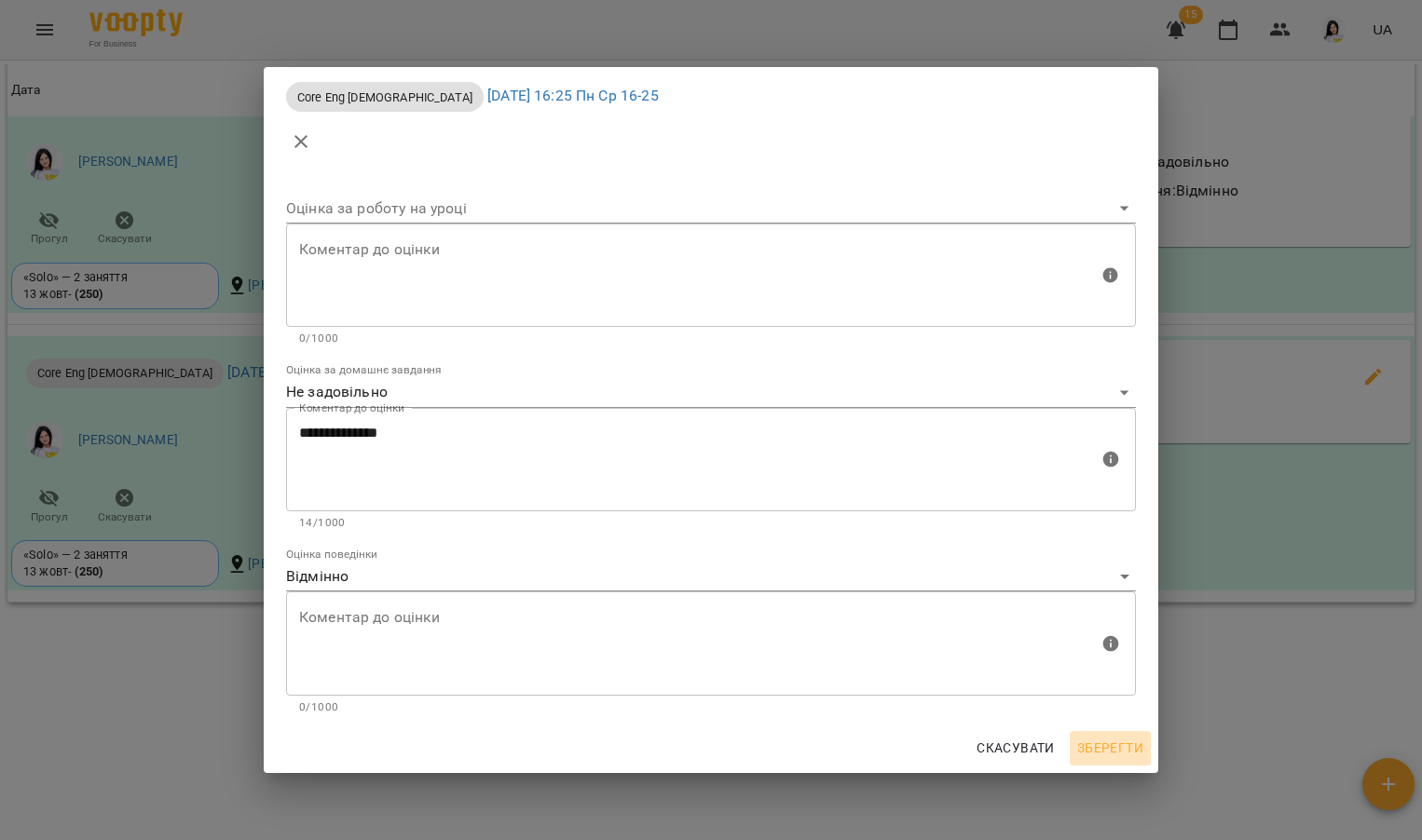
click at [1107, 751] on span "Зберегти" at bounding box center [1110, 748] width 67 height 23
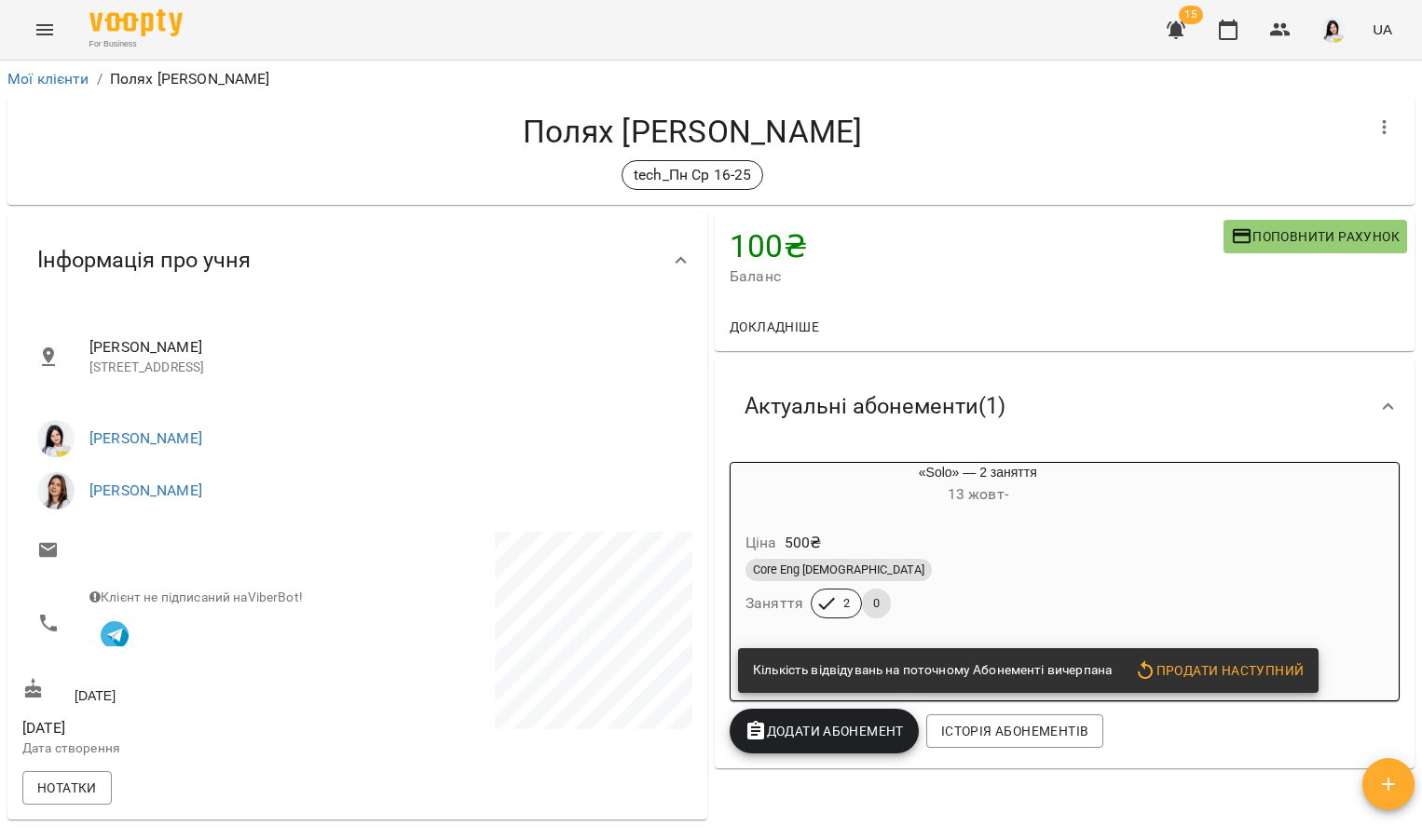
click at [51, 30] on icon "Menu" at bounding box center [45, 29] width 17 height 11
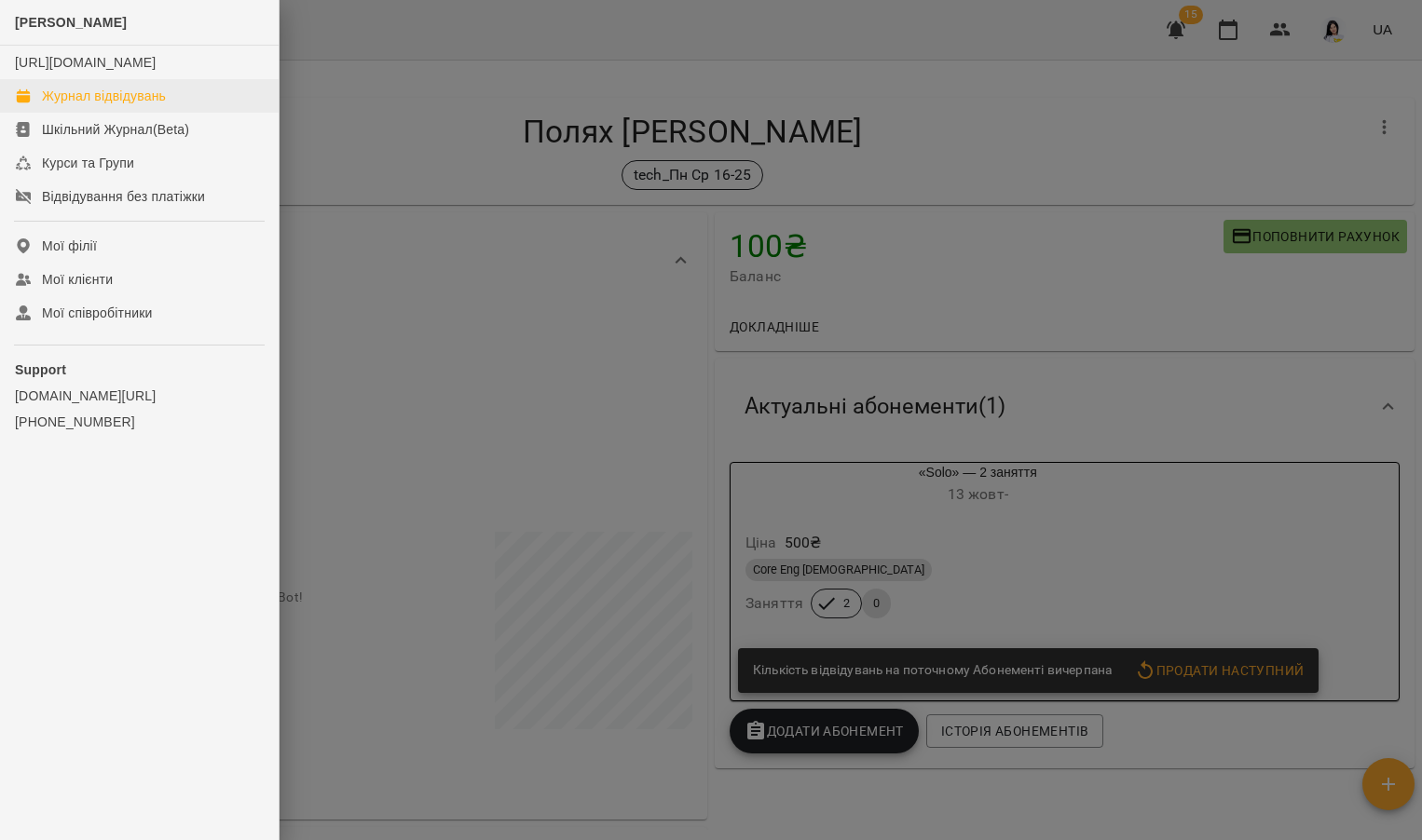
click at [133, 105] on div "Журнал відвідувань" at bounding box center [103, 95] width 124 height 19
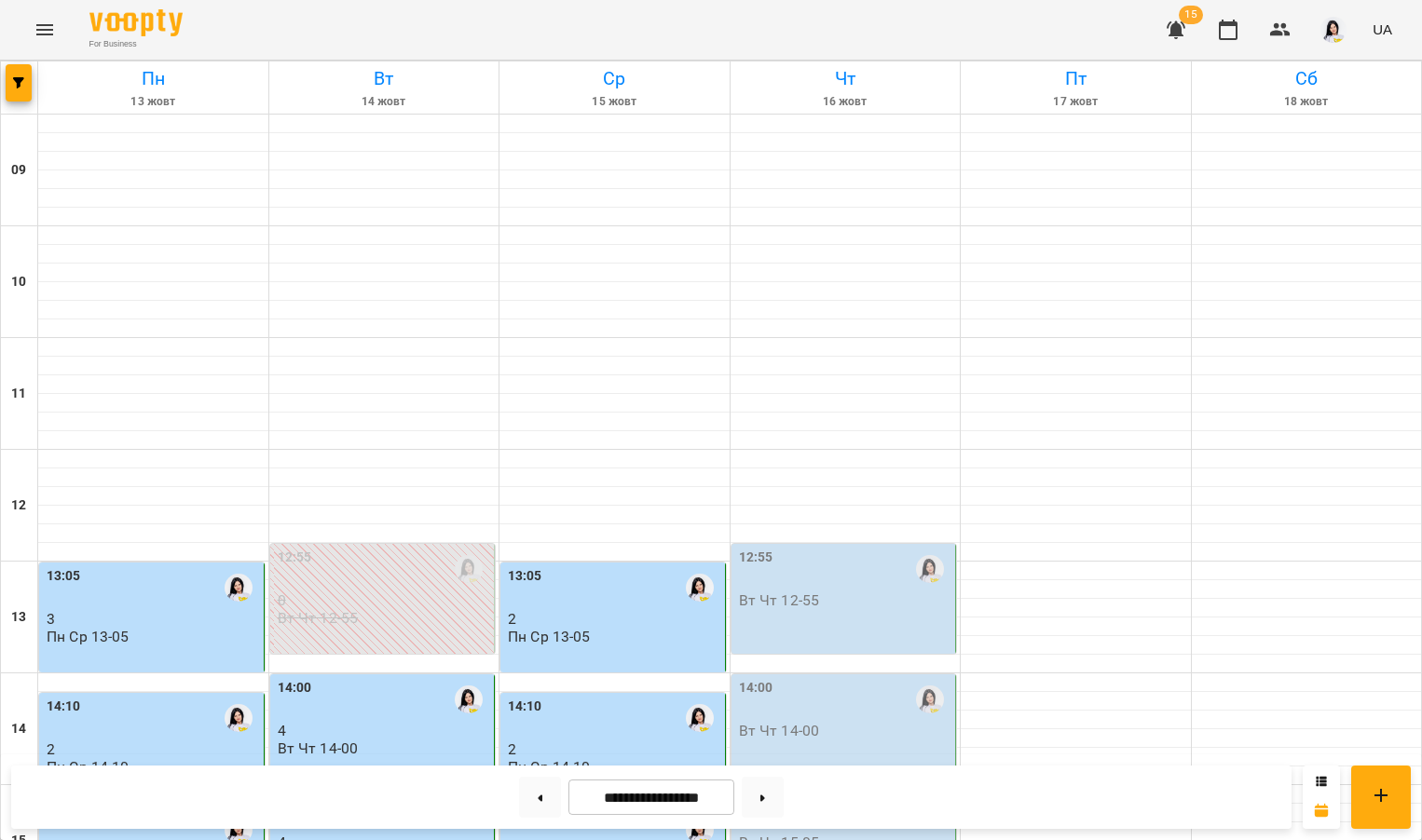
scroll to position [621, 0]
